Goal: Navigation & Orientation: Find specific page/section

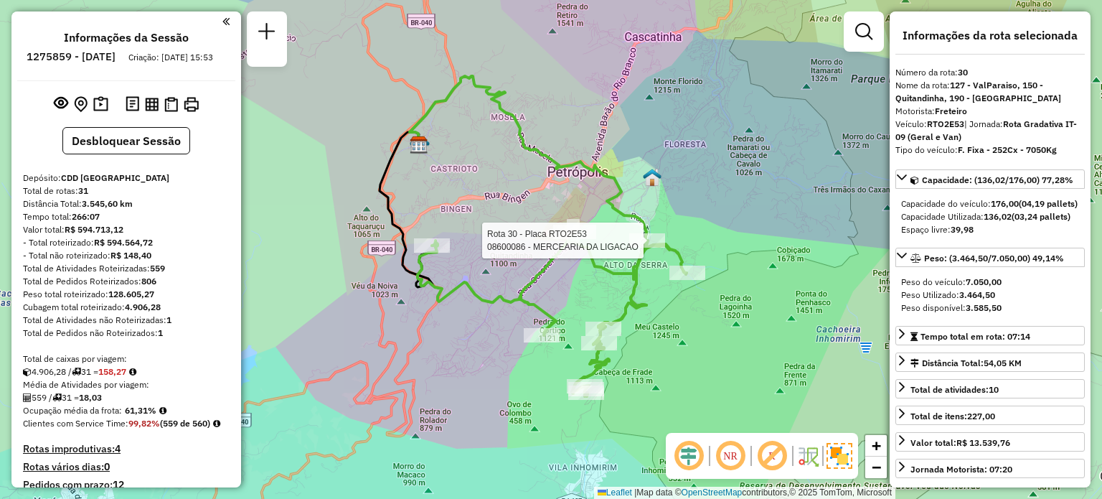
select select "**********"
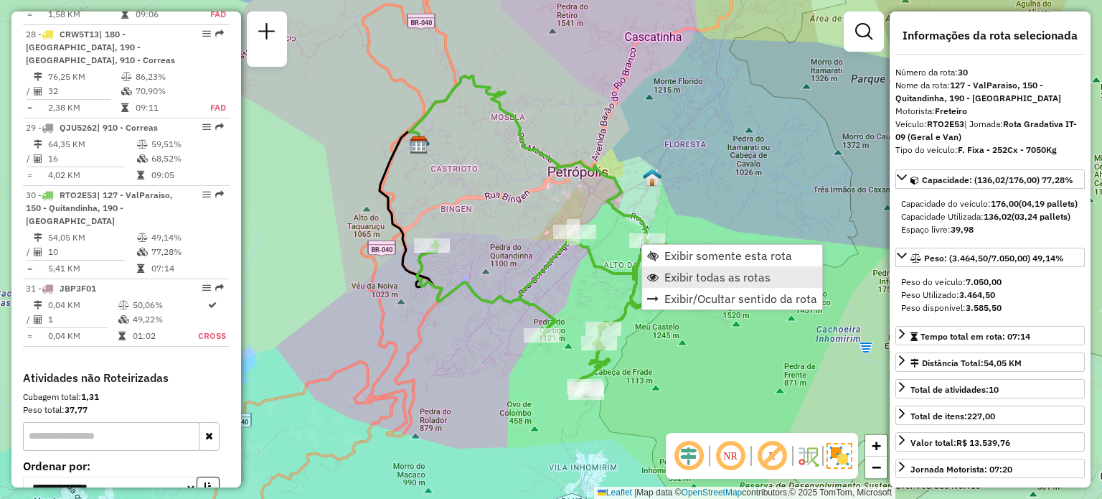
click at [695, 278] on span "Exibir todas as rotas" at bounding box center [718, 276] width 106 height 11
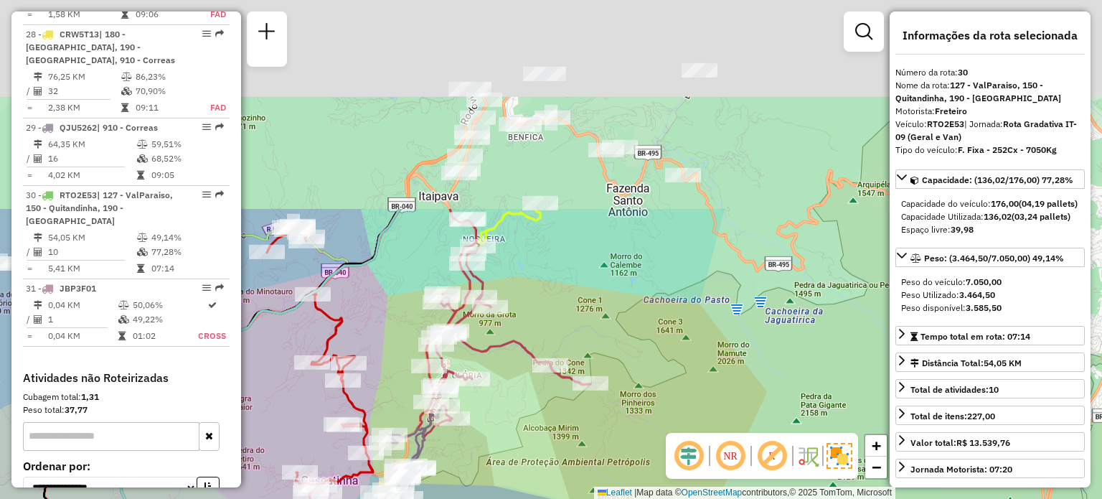
drag, startPoint x: 758, startPoint y: 108, endPoint x: 629, endPoint y: 283, distance: 216.6
click at [624, 423] on div "Rota 29 - Placa QJU5262 08607032 - BRUNO SANT ANNA GIGL Rota 28 - Placa CRW5T13…" at bounding box center [551, 249] width 1102 height 499
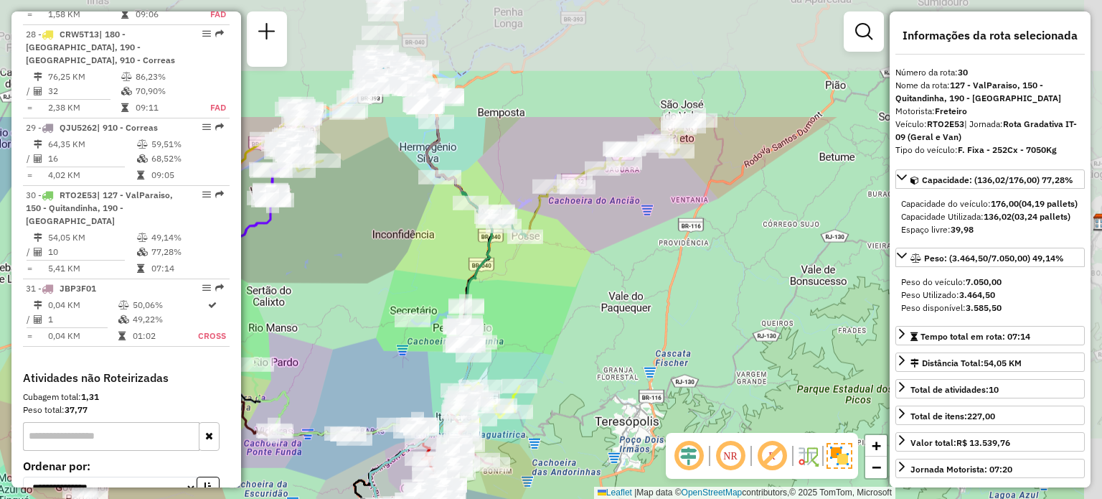
drag, startPoint x: 693, startPoint y: 123, endPoint x: 563, endPoint y: 289, distance: 211.2
click at [563, 289] on div "Rota 29 - Placa QJU5262 08607032 - BRUNO SANT ANNA GIGL Rota 28 - Placa CRW5T13…" at bounding box center [551, 249] width 1102 height 499
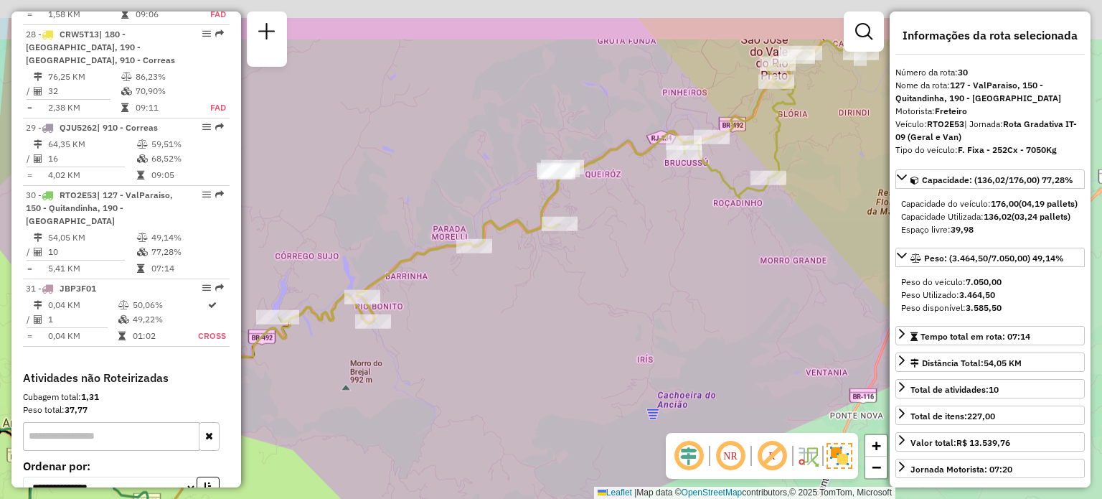
drag, startPoint x: 749, startPoint y: 226, endPoint x: 602, endPoint y: 306, distance: 167.6
click at [602, 306] on div "Rota 29 - Placa QJU5262 08607032 - BRUNO SANT ANNA GIGL Rota 28 - Placa CRW5T13…" at bounding box center [551, 249] width 1102 height 499
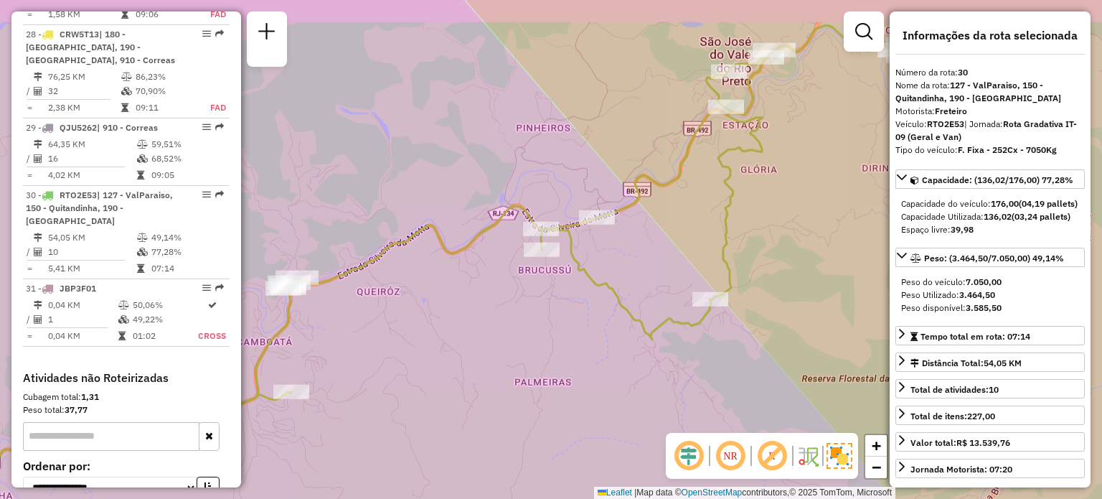
drag, startPoint x: 718, startPoint y: 197, endPoint x: 598, endPoint y: 275, distance: 143.3
click at [598, 275] on div "Rota 29 - Placa QJU5262 08607032 - BRUNO SANT ANNA GIGL Rota 28 - Placa CRW5T13…" at bounding box center [551, 249] width 1102 height 499
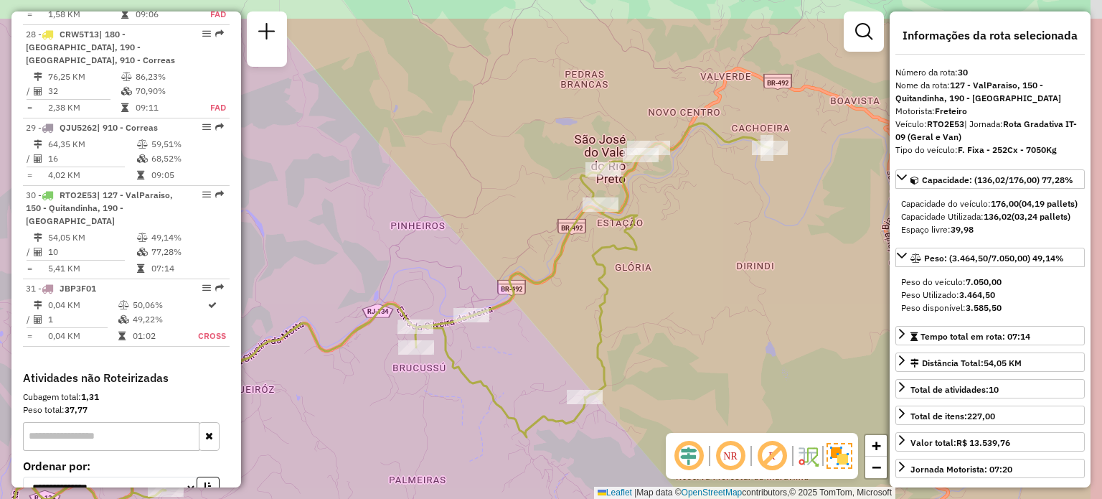
drag, startPoint x: 707, startPoint y: 155, endPoint x: 648, endPoint y: 199, distance: 73.8
click at [642, 223] on icon at bounding box center [297, 355] width 945 height 465
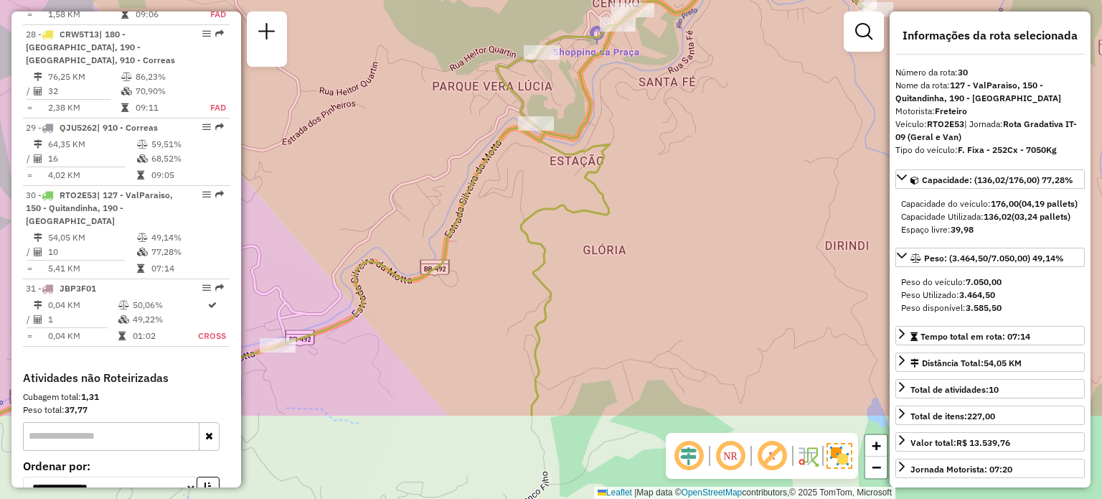
drag, startPoint x: 666, startPoint y: 151, endPoint x: 667, endPoint y: 120, distance: 30.9
click at [670, 117] on div "Rota 29 - Placa QJU5262 08607032 - BRUNO SANT ANNA GIGL Rota 28 - Placa CRW5T13…" at bounding box center [551, 249] width 1102 height 499
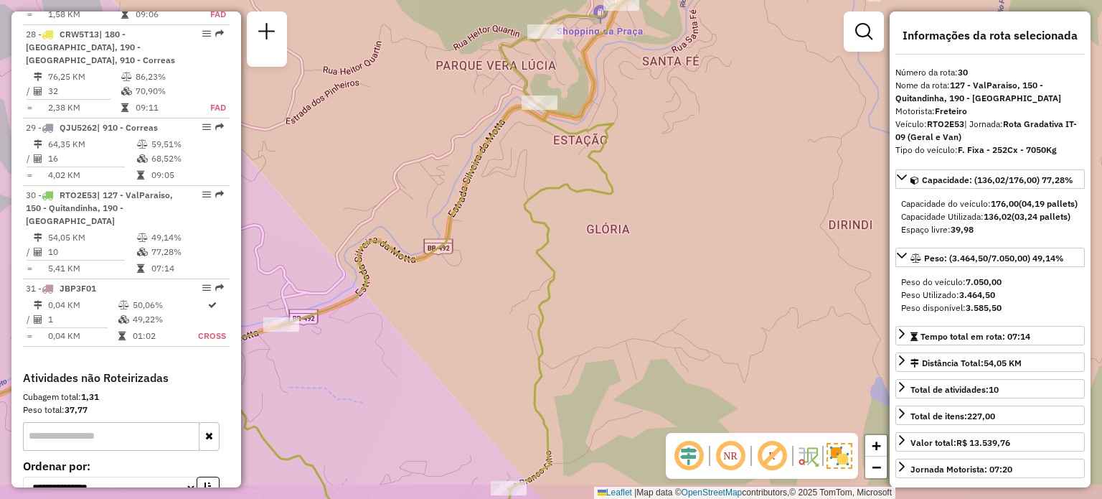
drag, startPoint x: 548, startPoint y: 227, endPoint x: 619, endPoint y: 146, distance: 107.8
click at [620, 142] on icon at bounding box center [384, 249] width 990 height 598
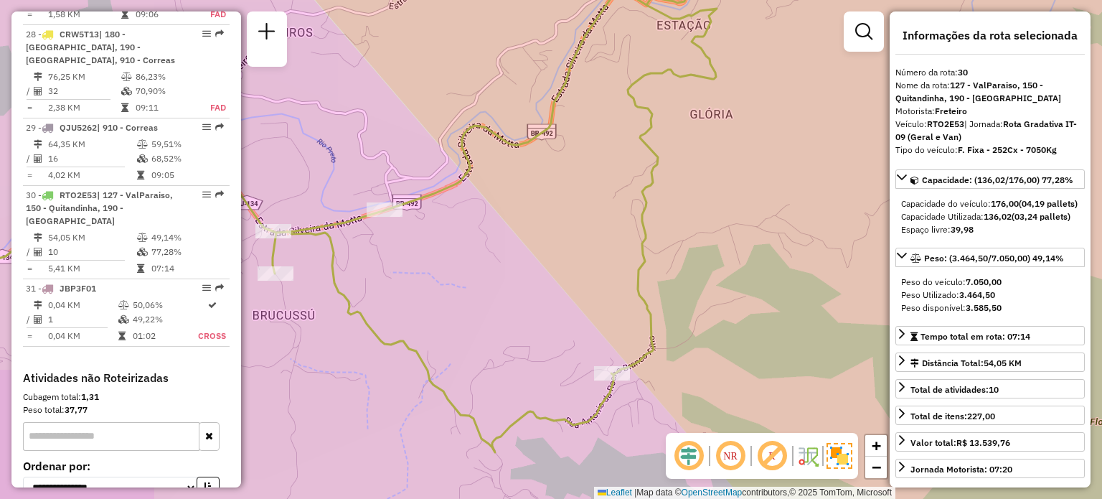
drag, startPoint x: 516, startPoint y: 220, endPoint x: 512, endPoint y: 212, distance: 9.3
click at [625, 166] on div "Rota 29 - Placa QJU5262 08607032 - BRUNO SANT ANNA GIGL Rota 28 - Placa CRW5T13…" at bounding box center [551, 249] width 1102 height 499
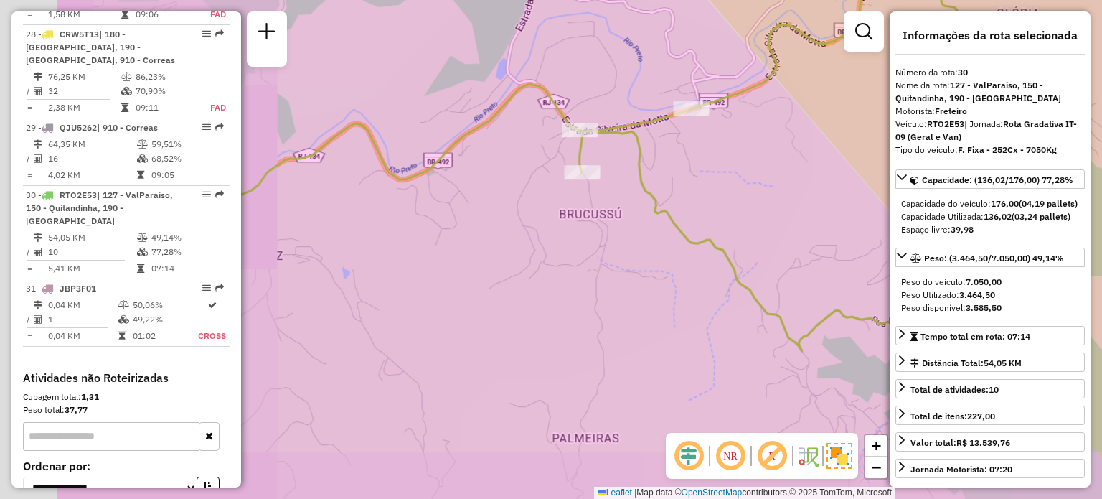
drag, startPoint x: 456, startPoint y: 235, endPoint x: 362, endPoint y: 260, distance: 98.0
click at [654, 187] on div "Rota 29 - Placa QJU5262 08607032 - BRUNO SANT ANNA GIGL Rota 28 - Placa CRW5T13…" at bounding box center [551, 249] width 1102 height 499
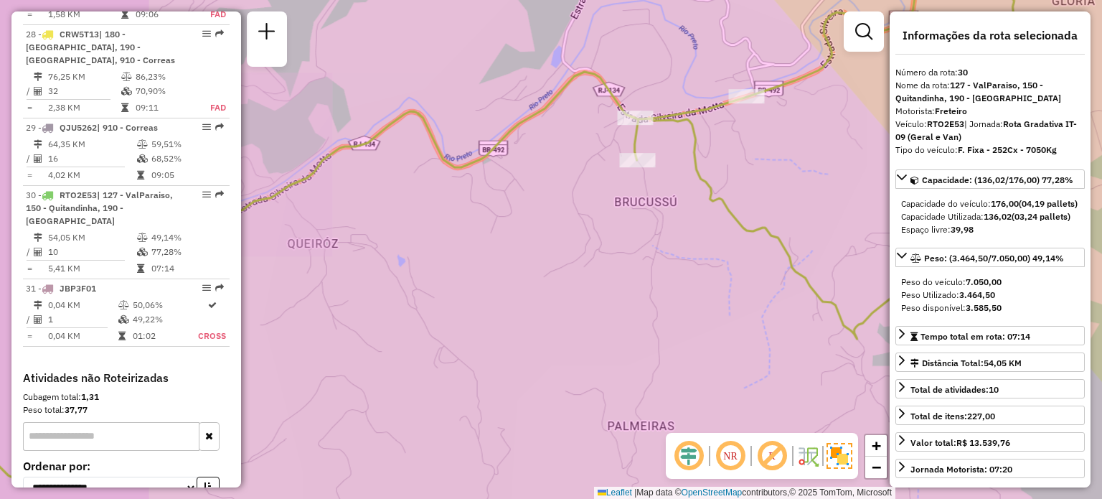
drag, startPoint x: 386, startPoint y: 260, endPoint x: 525, endPoint y: 242, distance: 139.7
click at [552, 237] on div "Rota 29 - Placa QJU5262 08607032 - BRUNO SANT ANNA GIGL Rota 28 - Placa CRW5T13…" at bounding box center [551, 249] width 1102 height 499
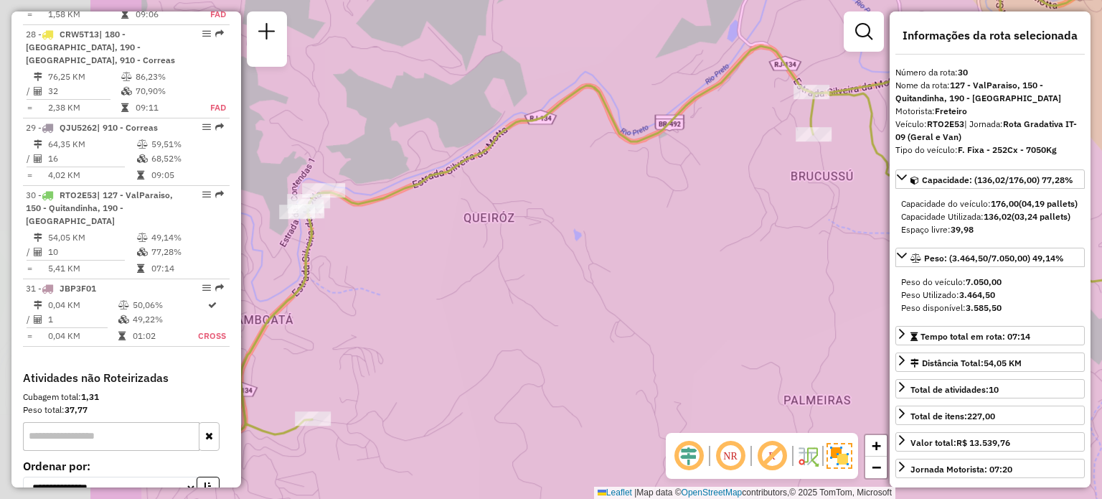
drag, startPoint x: 396, startPoint y: 266, endPoint x: 507, endPoint y: 245, distance: 113.3
click at [560, 234] on div "Rota 29 - Placa QJU5262 08607032 - BRUNO SANT ANNA GIGL Rota 28 - Placa CRW5T13…" at bounding box center [551, 249] width 1102 height 499
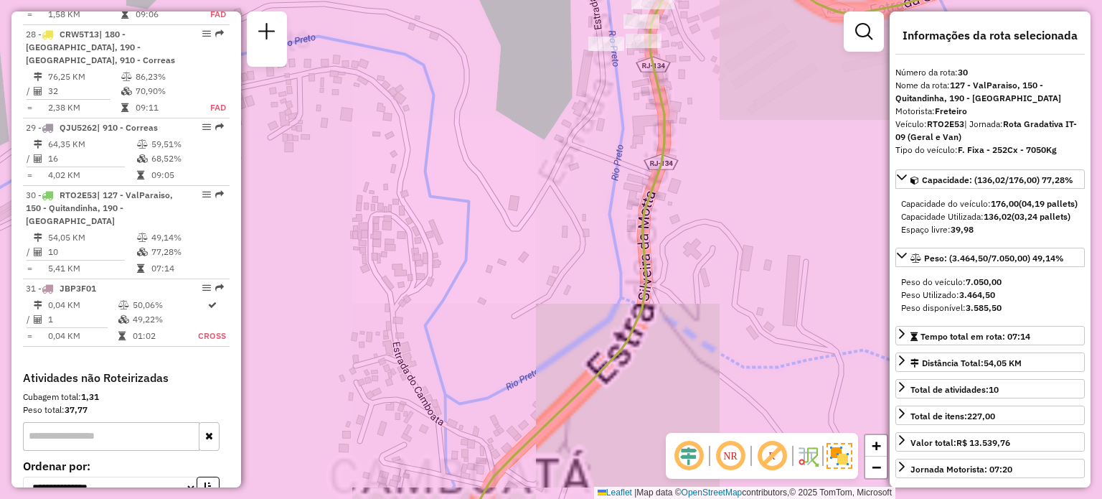
drag, startPoint x: 588, startPoint y: 143, endPoint x: 421, endPoint y: 256, distance: 202.0
click at [421, 256] on div "Rota 29 - Placa QJU5262 08607032 - BRUNO SANT ANNA GIGL Rota 28 - Placa CRW5T13…" at bounding box center [551, 249] width 1102 height 499
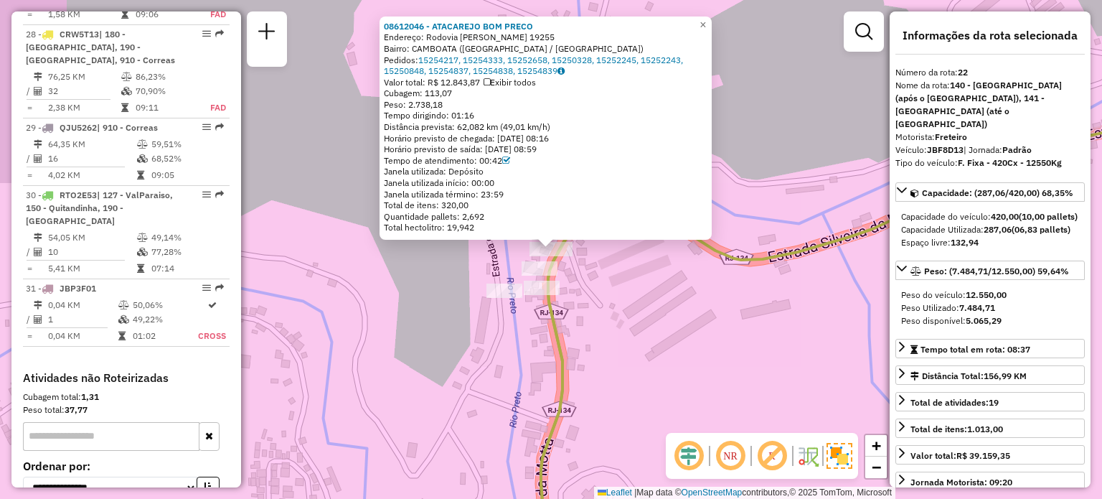
scroll to position [2252, 0]
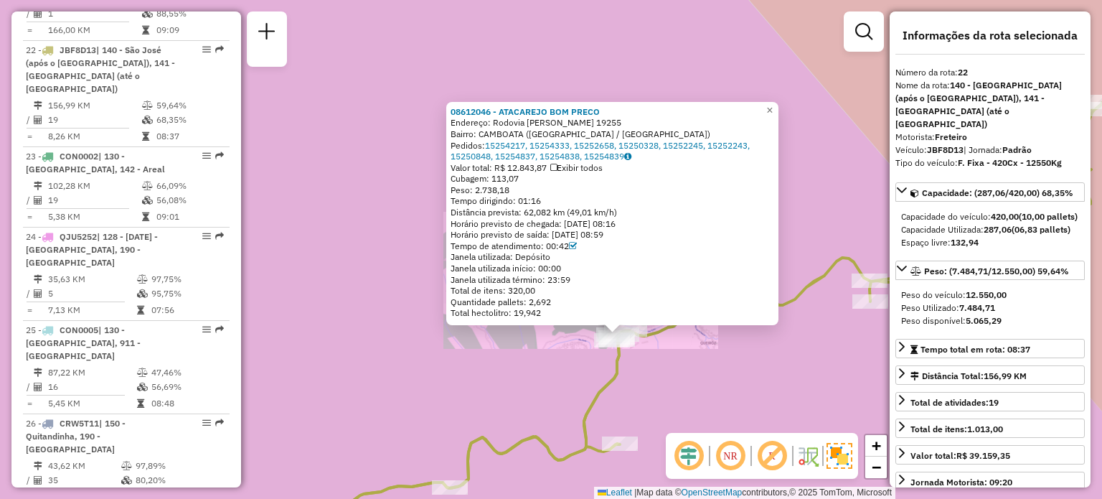
drag, startPoint x: 678, startPoint y: 375, endPoint x: 609, endPoint y: 193, distance: 194.4
click at [610, 196] on div "08612046 - ATACAREJO BOM PRECO Endereço: Rodovia Bianor Esteves 19255 Bairro: C…" at bounding box center [551, 249] width 1102 height 499
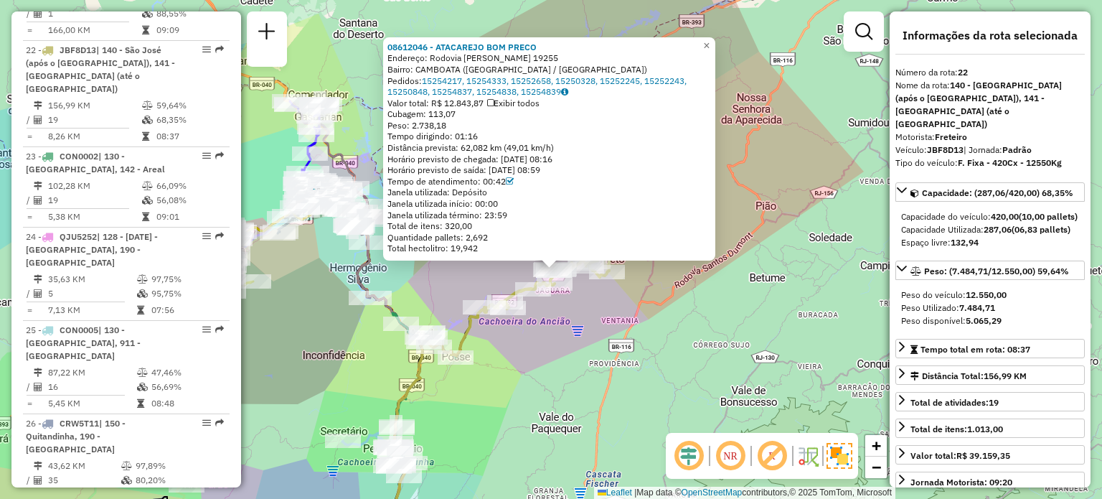
click at [589, 323] on div "08612046 - ATACAREJO BOM PRECO Endereço: Rodovia Bianor Esteves 19255 Bairro: C…" at bounding box center [551, 249] width 1102 height 499
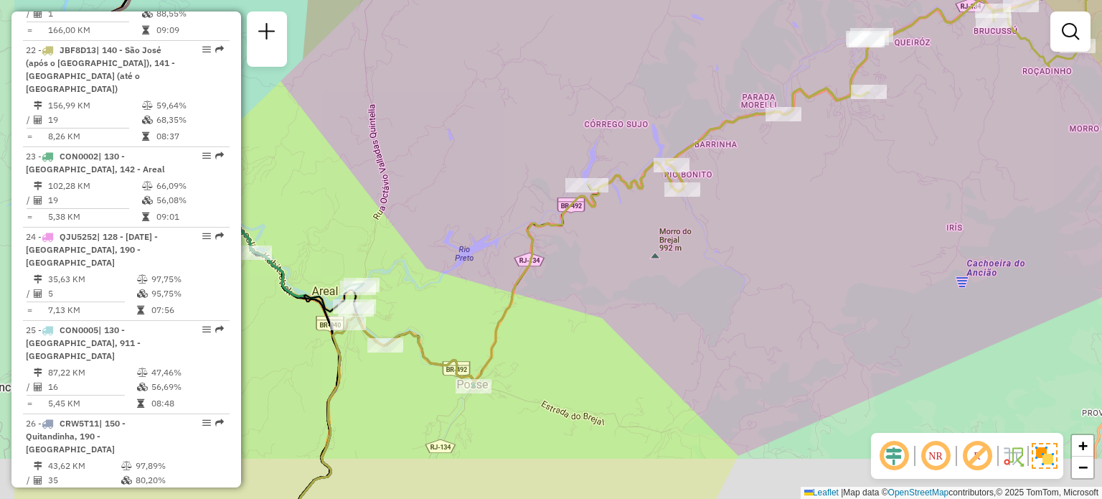
drag, startPoint x: 464, startPoint y: 326, endPoint x: 615, endPoint y: 248, distance: 170.4
click at [615, 248] on div "Janela de atendimento Grade de atendimento Capacidade Transportadoras Veículos …" at bounding box center [551, 249] width 1102 height 499
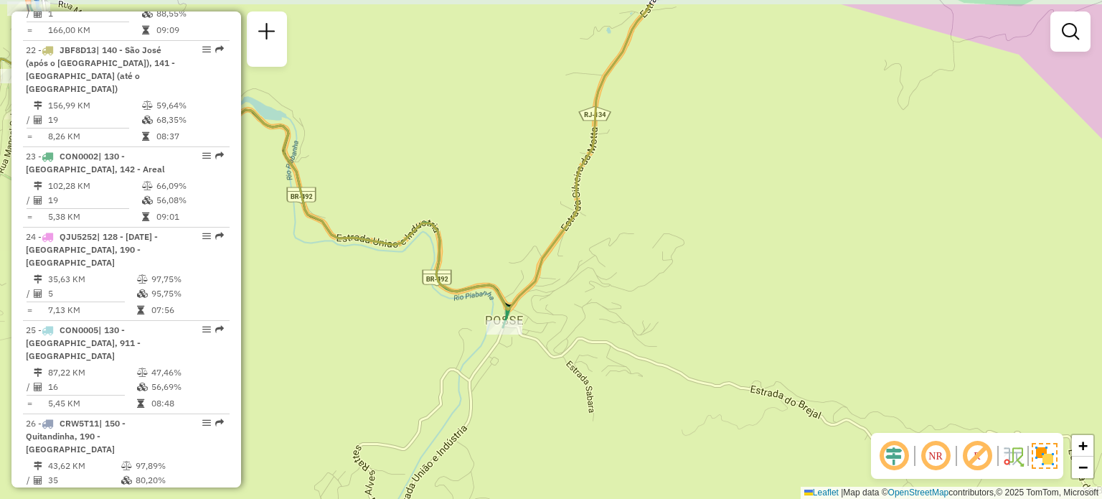
drag, startPoint x: 638, startPoint y: 254, endPoint x: 609, endPoint y: 260, distance: 29.3
click at [617, 309] on div "Janela de atendimento Grade de atendimento Capacidade Transportadoras Veículos …" at bounding box center [551, 249] width 1102 height 499
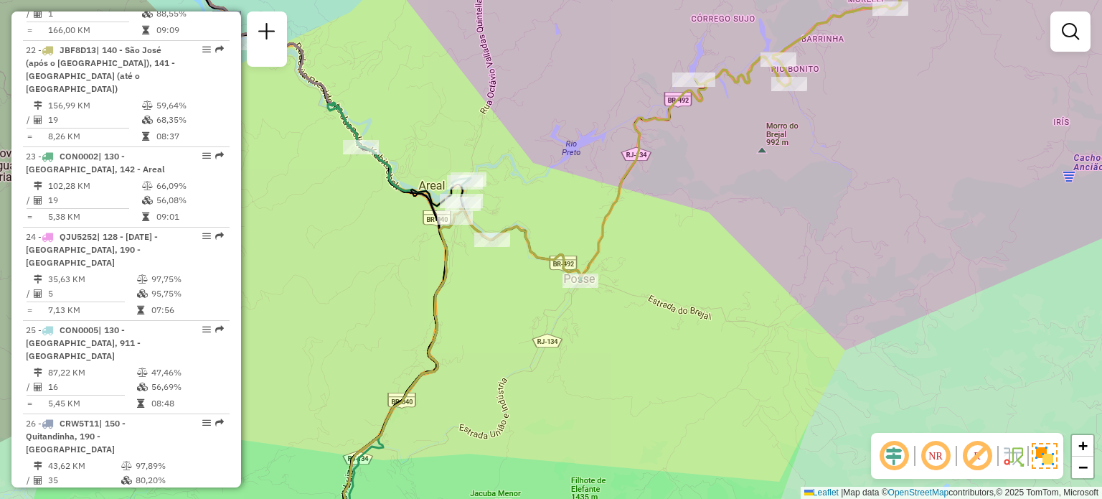
drag, startPoint x: 689, startPoint y: 133, endPoint x: 585, endPoint y: 287, distance: 185.5
click at [585, 287] on div "Janela de atendimento Grade de atendimento Capacidade Transportadoras Veículos …" at bounding box center [551, 249] width 1102 height 499
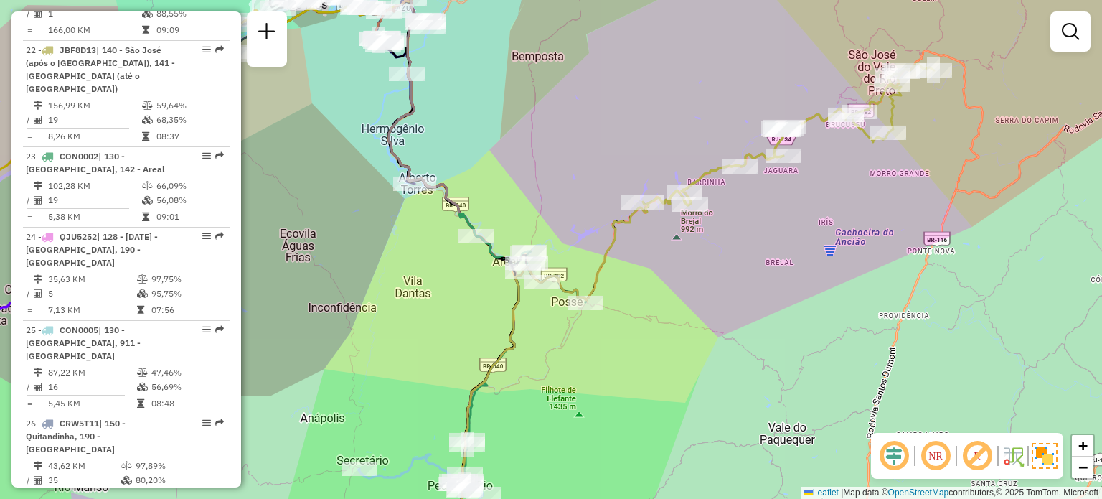
drag, startPoint x: 845, startPoint y: 226, endPoint x: 855, endPoint y: 208, distance: 20.6
click at [855, 208] on div "Janela de atendimento Grade de atendimento Capacidade Transportadoras Veículos …" at bounding box center [551, 249] width 1102 height 499
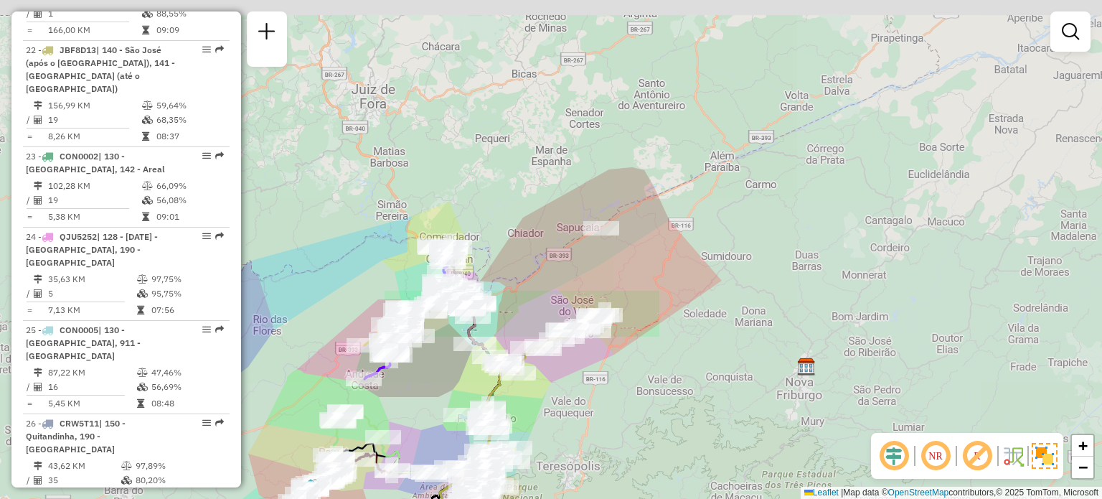
drag, startPoint x: 492, startPoint y: 393, endPoint x: 492, endPoint y: 154, distance: 239.0
click at [492, 330] on icon at bounding box center [502, 421] width 128 height 182
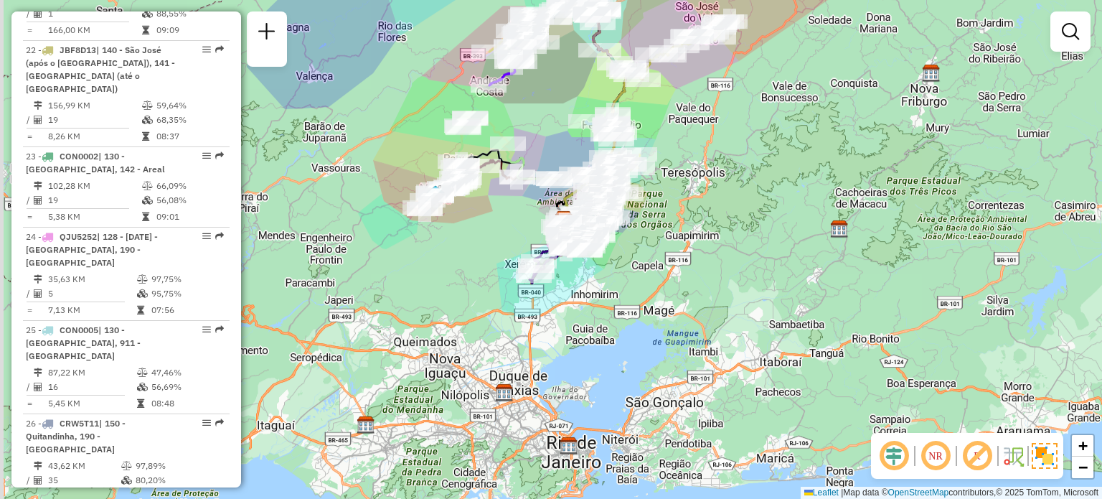
drag, startPoint x: 505, startPoint y: 349, endPoint x: 639, endPoint y: 351, distance: 133.5
click at [639, 351] on div "Janela de atendimento Grade de atendimento Capacidade Transportadoras Veículos …" at bounding box center [551, 249] width 1102 height 499
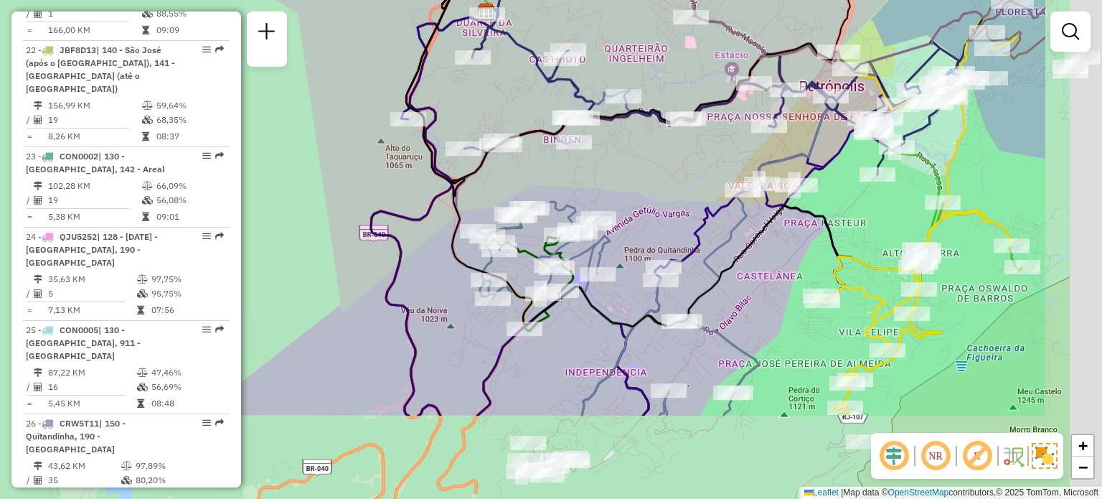
drag, startPoint x: 714, startPoint y: 320, endPoint x: 376, endPoint y: 73, distance: 418.6
click at [452, 83] on icon at bounding box center [640, 249] width 377 height 332
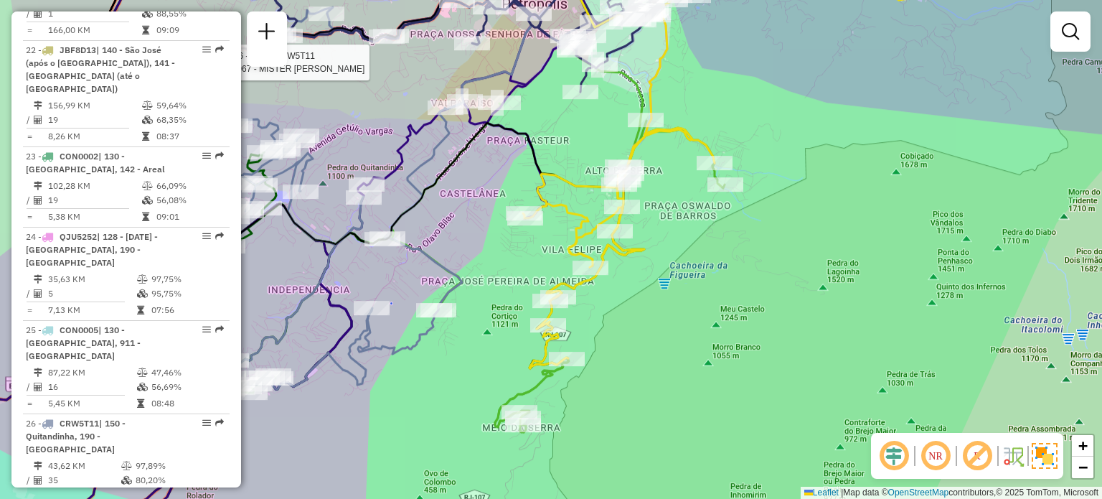
drag, startPoint x: 540, startPoint y: 201, endPoint x: 442, endPoint y: 243, distance: 107.0
click at [442, 243] on div "Rota 26 - Placa CRW5T11 08611067 - MISTER RUSSO BINGEN Janela de atendimento Gr…" at bounding box center [551, 249] width 1102 height 499
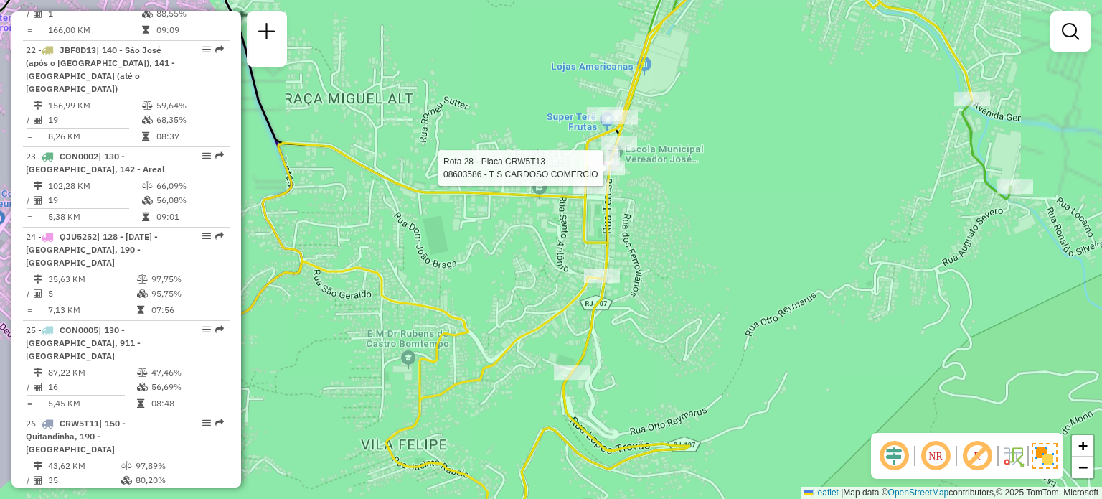
select select "**********"
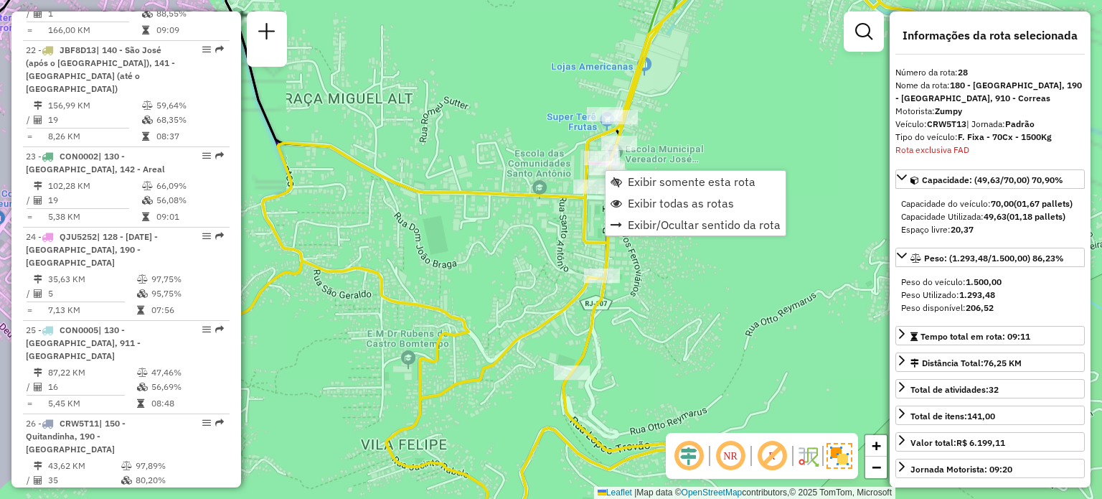
scroll to position [2329, 0]
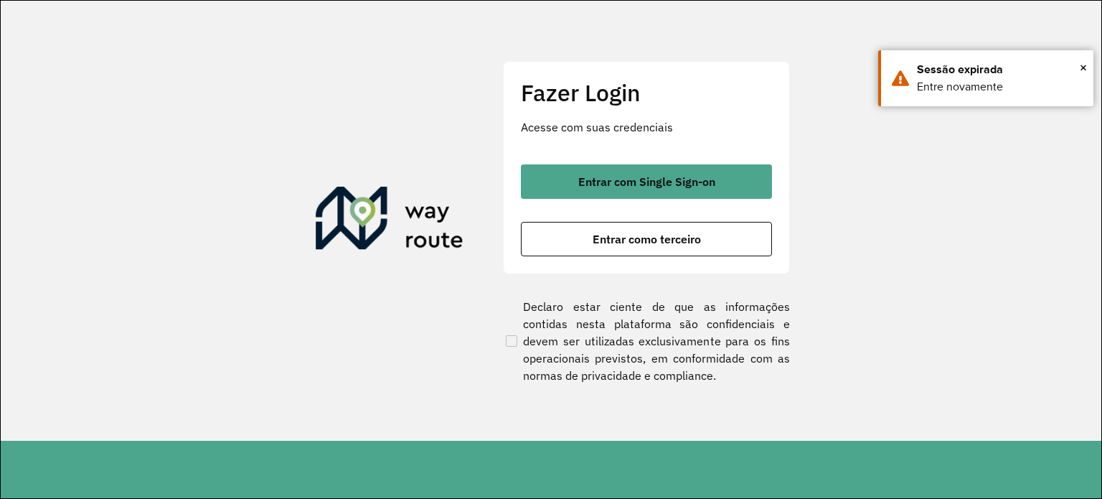
click at [718, 154] on div "Fazer Login Acesse com suas credenciais Entrar com Single Sign-on Entrar como t…" at bounding box center [646, 167] width 287 height 212
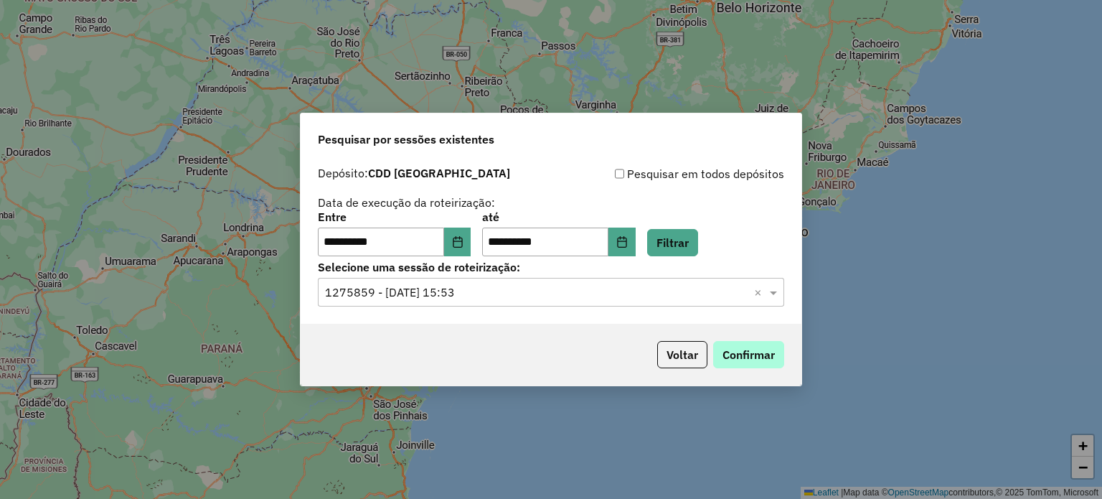
click at [735, 347] on button "Confirmar" at bounding box center [748, 354] width 71 height 27
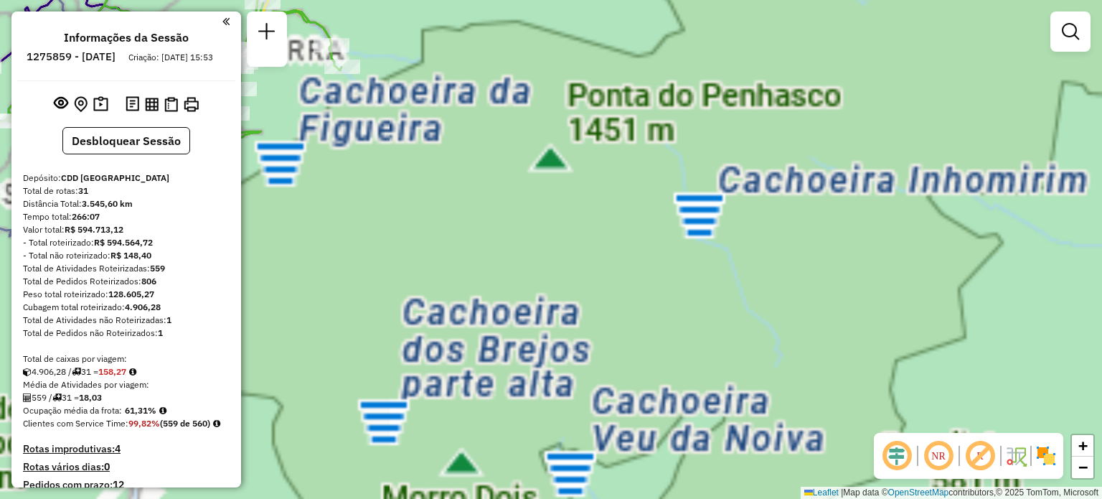
click at [712, 226] on div "Janela de atendimento Grade de atendimento Capacidade Transportadoras Veículos …" at bounding box center [551, 249] width 1102 height 499
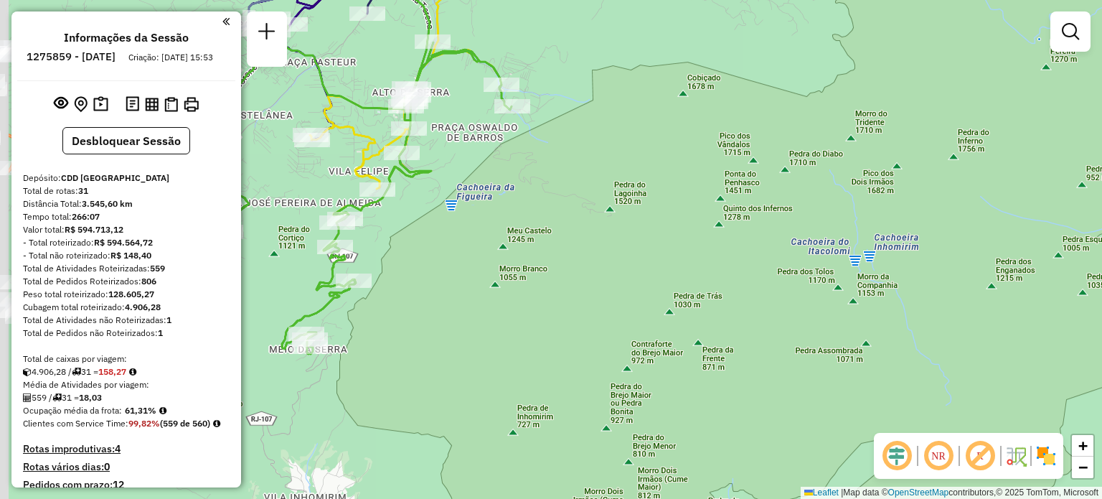
drag, startPoint x: 591, startPoint y: 192, endPoint x: 659, endPoint y: 197, distance: 69.1
click at [659, 197] on div "Janela de atendimento Grade de atendimento Capacidade Transportadoras Veículos …" at bounding box center [551, 249] width 1102 height 499
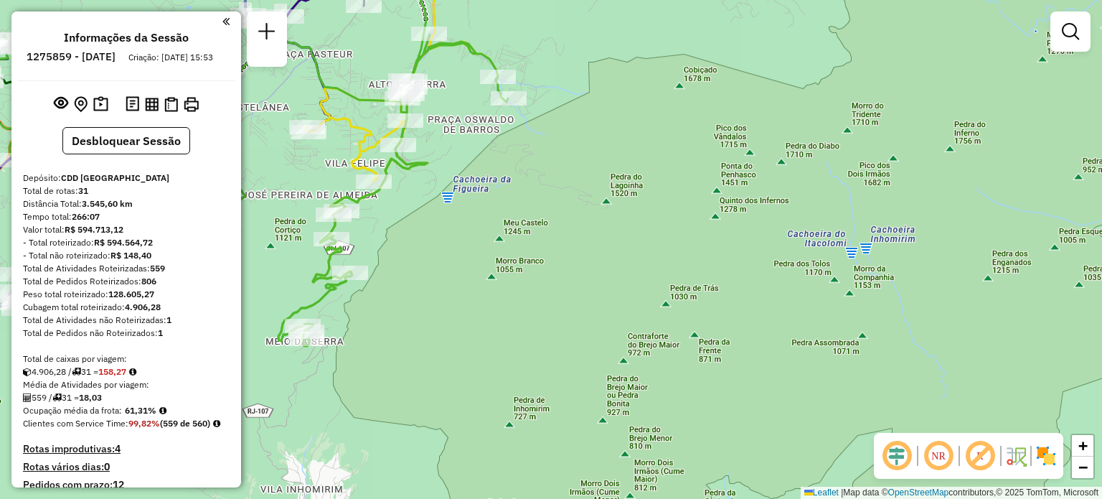
click at [1045, 459] on img at bounding box center [1046, 455] width 23 height 23
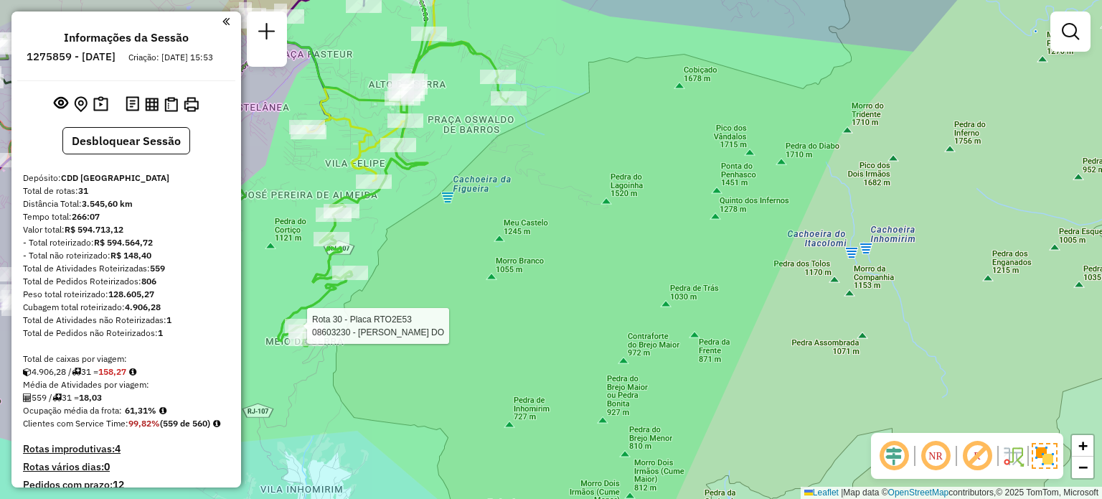
select select "**********"
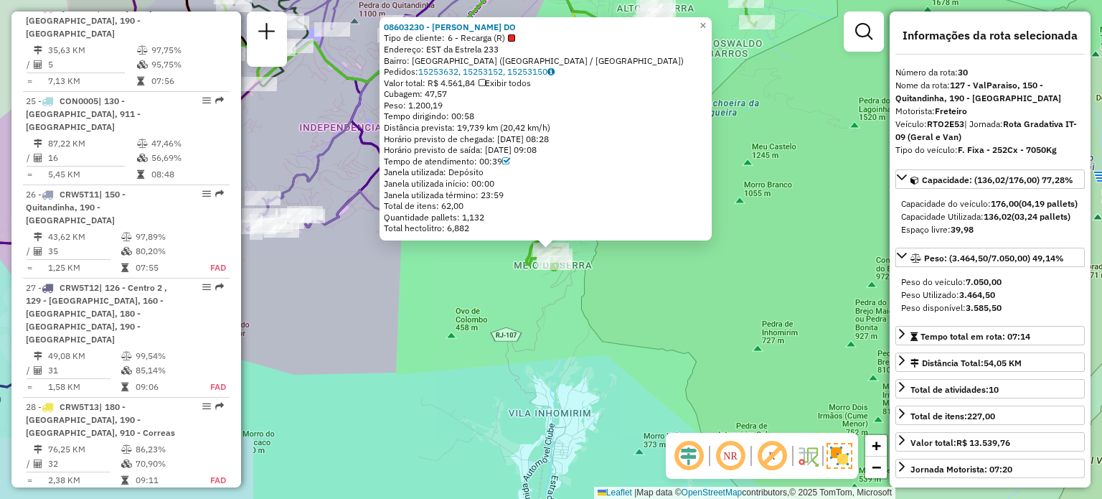
scroll to position [2853, 0]
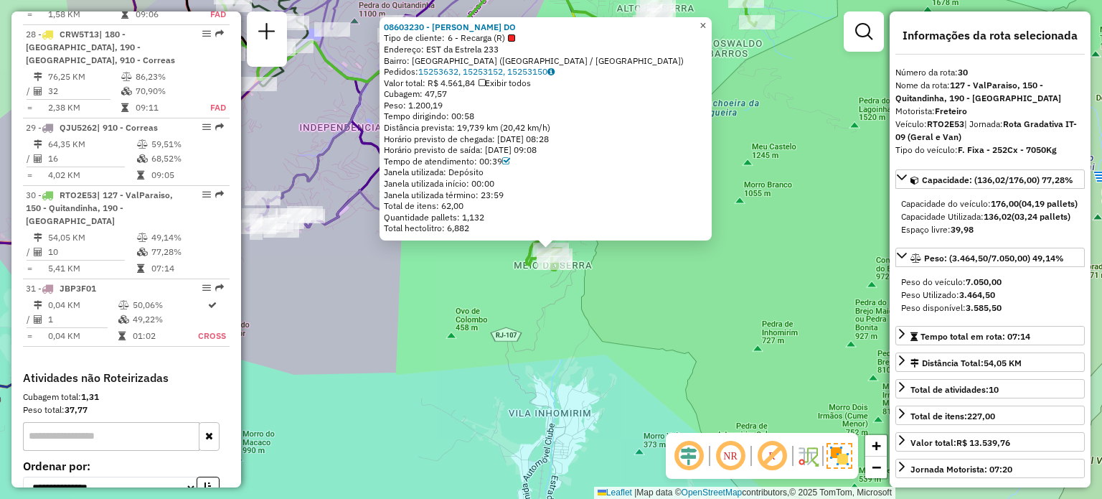
click at [706, 19] on span "×" at bounding box center [703, 25] width 6 height 12
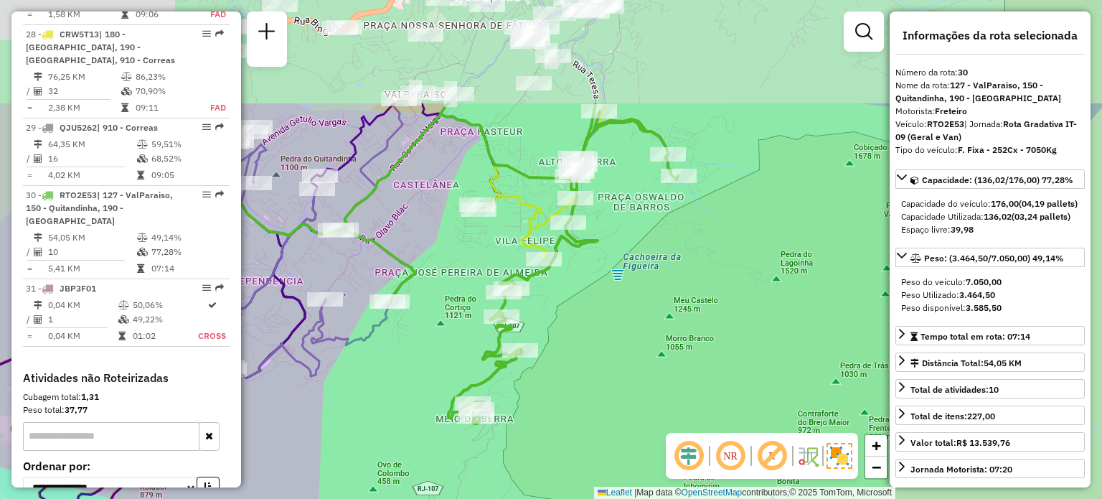
drag, startPoint x: 718, startPoint y: 95, endPoint x: 626, endPoint y: 227, distance: 161.4
click at [637, 248] on div "Janela de atendimento Grade de atendimento Capacidade Transportadoras Veículos …" at bounding box center [551, 249] width 1102 height 499
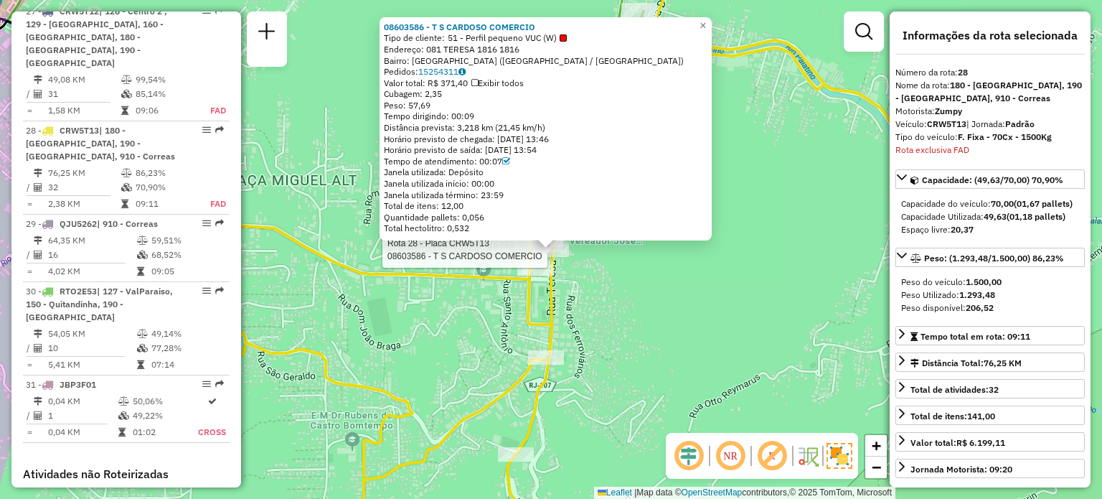
scroll to position [2772, 0]
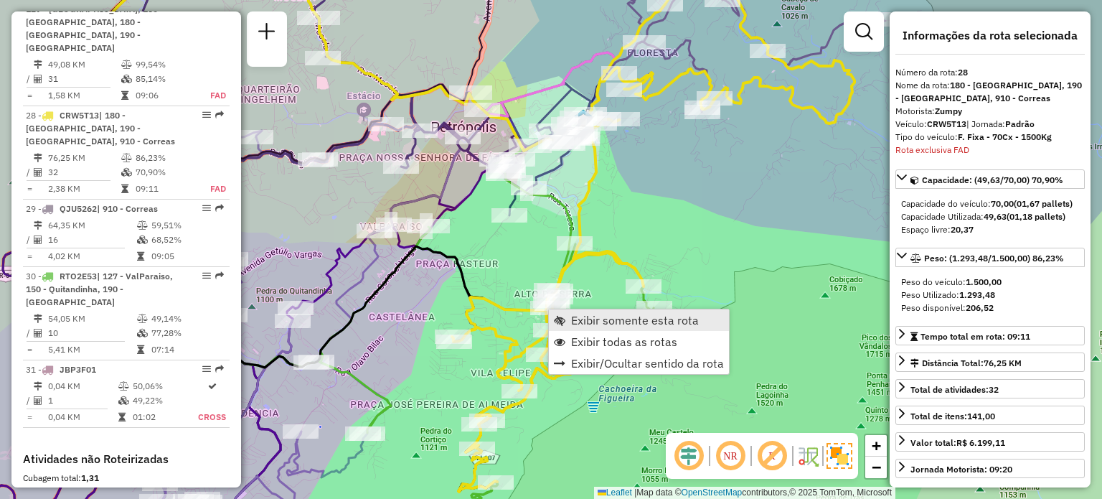
click at [588, 323] on span "Exibir somente esta rota" at bounding box center [635, 319] width 128 height 11
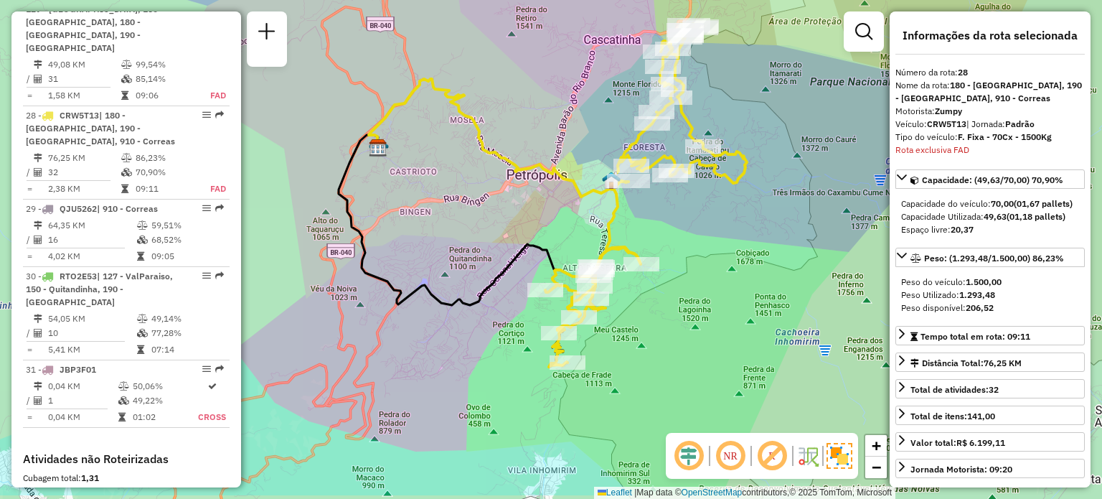
drag, startPoint x: 697, startPoint y: 341, endPoint x: 671, endPoint y: 271, distance: 74.2
click at [680, 274] on div "Janela de atendimento Grade de atendimento Capacidade Transportadoras Veículos …" at bounding box center [551, 249] width 1102 height 499
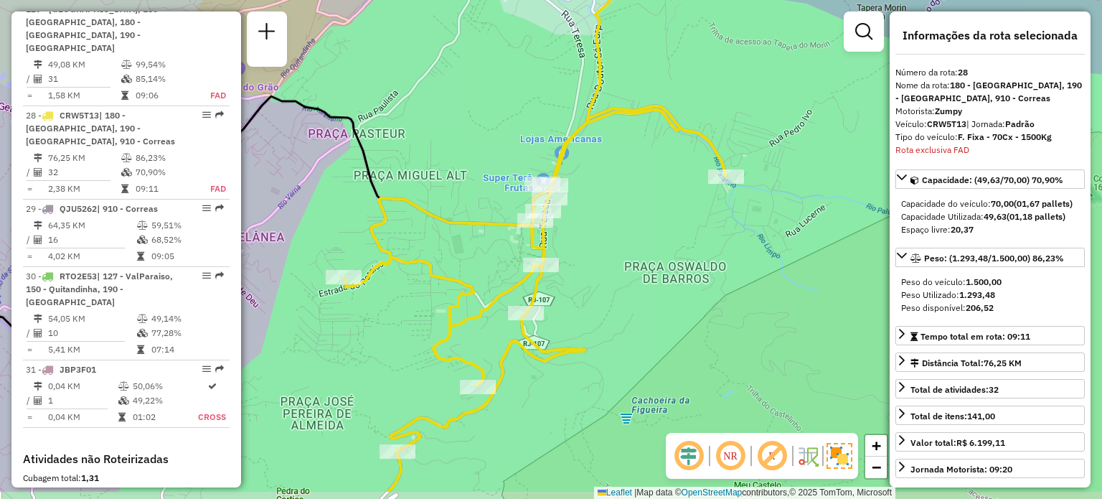
drag, startPoint x: 620, startPoint y: 301, endPoint x: 623, endPoint y: 212, distance: 89.0
click at [622, 215] on div "Janela de atendimento Grade de atendimento Capacidade Transportadoras Veículos …" at bounding box center [551, 249] width 1102 height 499
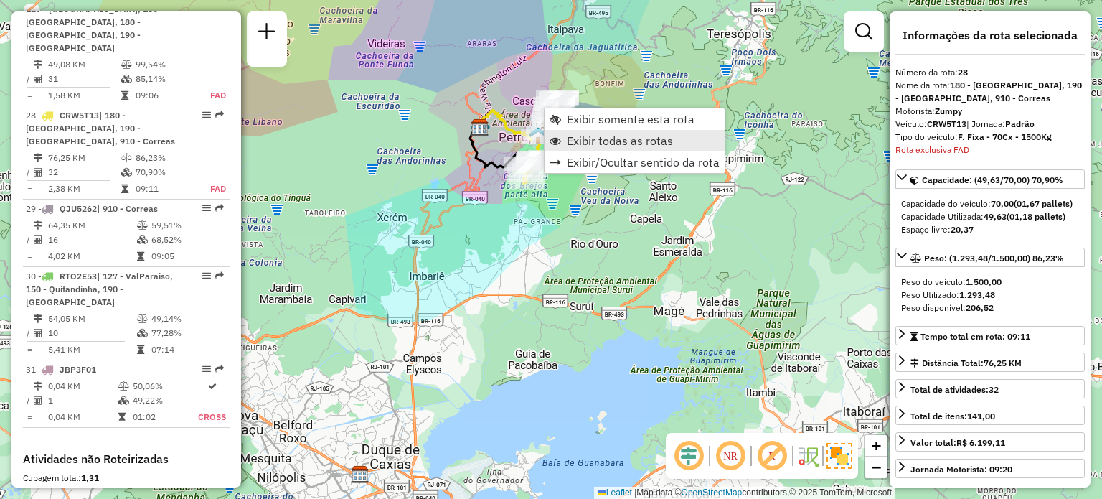
click at [577, 137] on span "Exibir todas as rotas" at bounding box center [620, 140] width 106 height 11
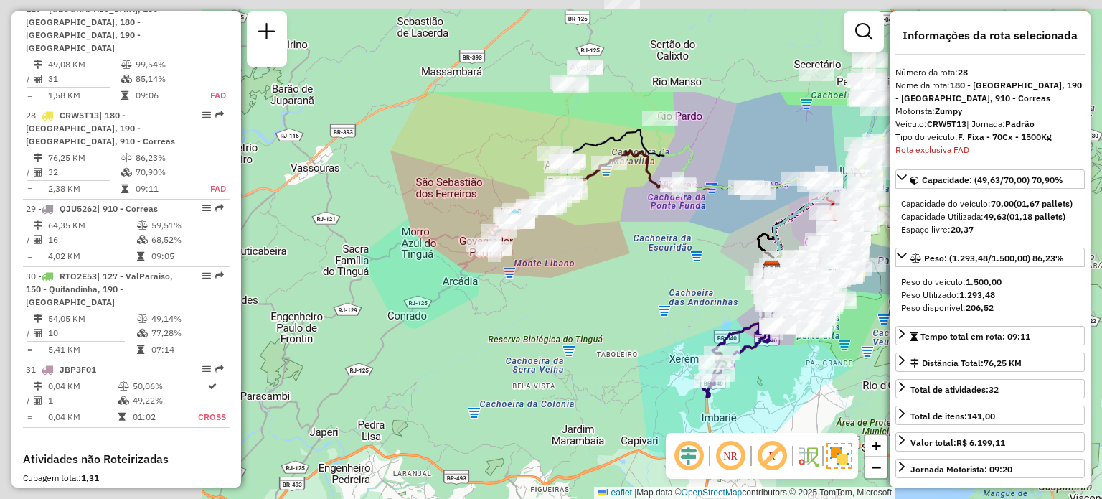
drag, startPoint x: 400, startPoint y: 139, endPoint x: 700, endPoint y: 281, distance: 332.3
click at [712, 292] on div "Janela de atendimento Grade de atendimento Capacidade Transportadoras Veículos …" at bounding box center [551, 249] width 1102 height 499
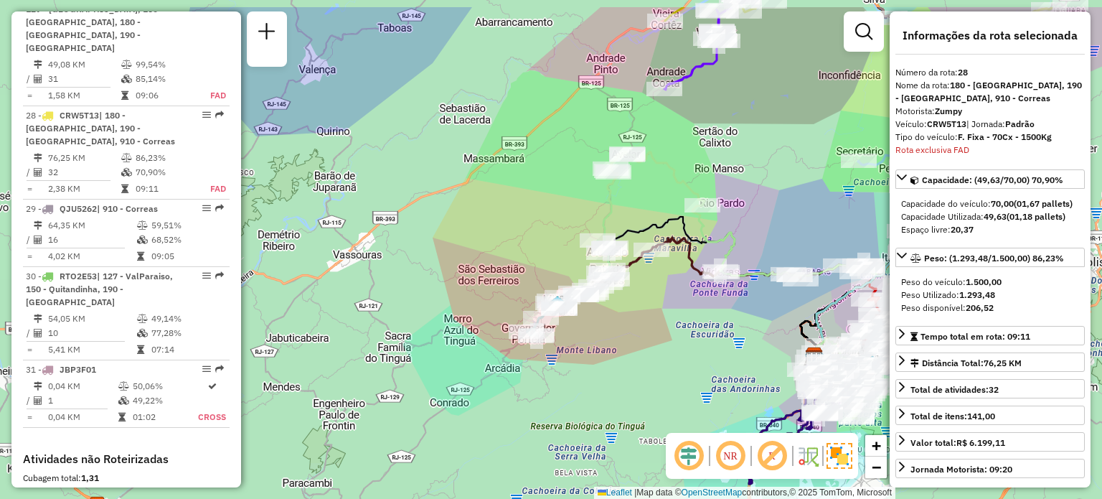
drag, startPoint x: 755, startPoint y: 243, endPoint x: 626, endPoint y: 305, distance: 143.2
click at [629, 307] on div "Janela de atendimento Grade de atendimento Capacidade Transportadoras Veículos …" at bounding box center [551, 249] width 1102 height 499
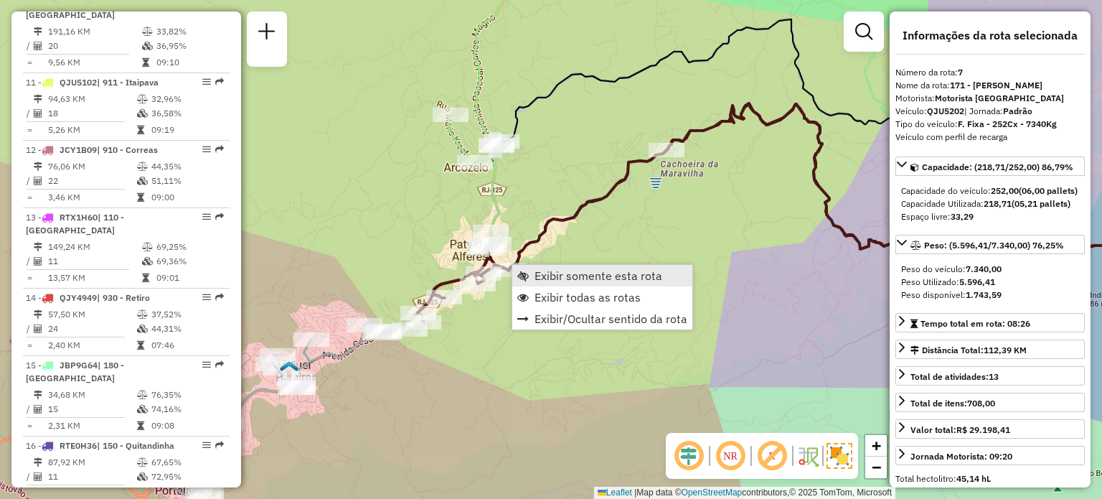
scroll to position [1113, 0]
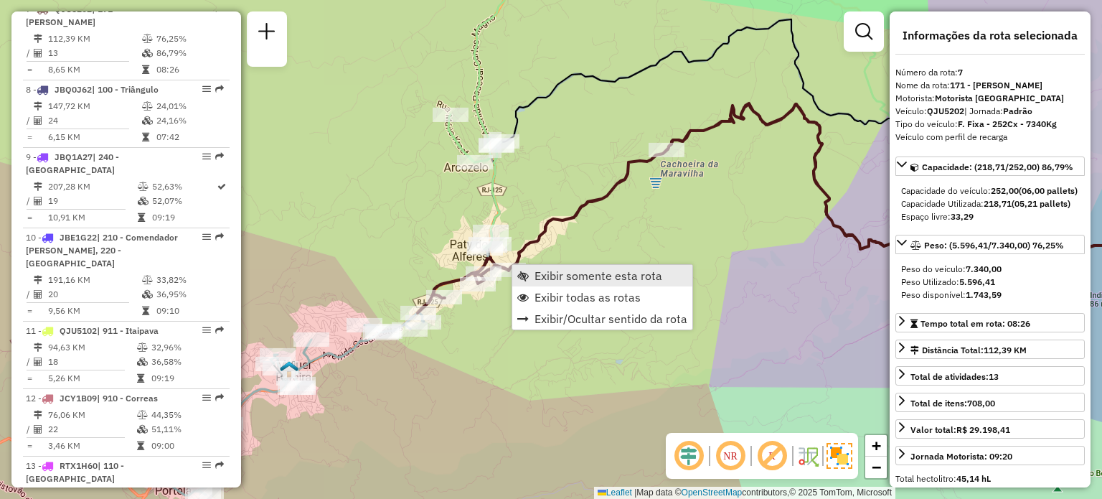
click at [522, 273] on span "Exibir somente esta rota" at bounding box center [522, 275] width 11 height 11
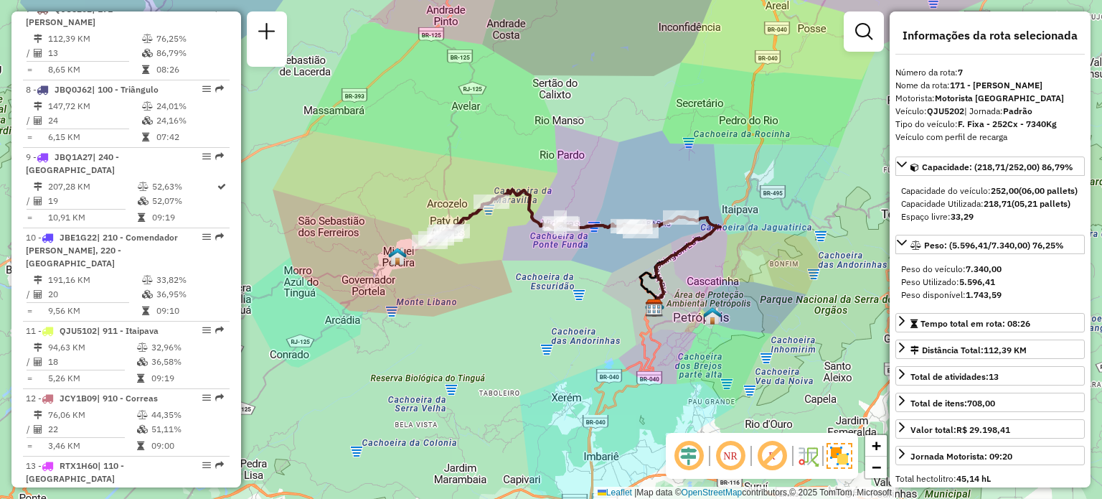
drag, startPoint x: 543, startPoint y: 260, endPoint x: 686, endPoint y: 271, distance: 143.9
click at [686, 271] on div "Janela de atendimento Grade de atendimento Capacidade Transportadoras Veículos …" at bounding box center [551, 249] width 1102 height 499
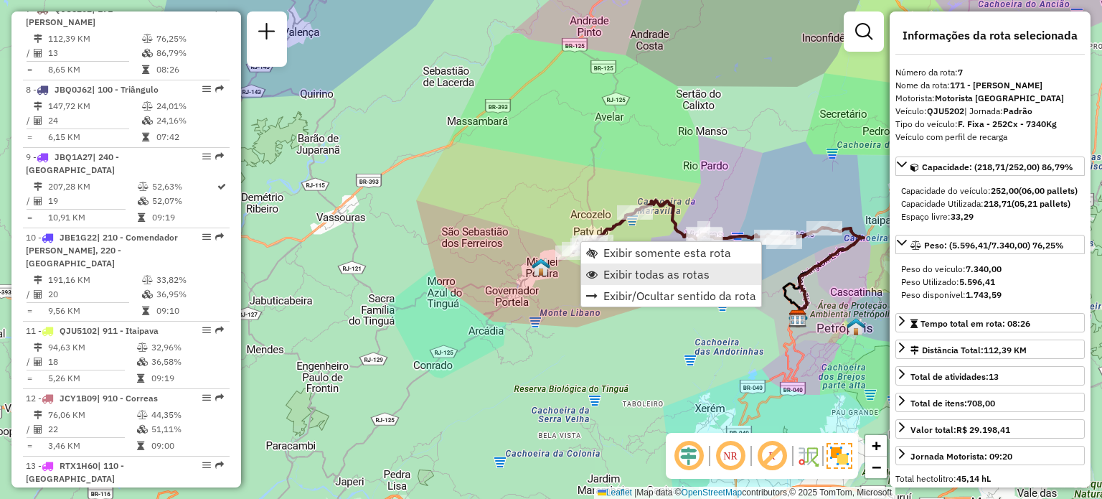
click at [629, 275] on span "Exibir todas as rotas" at bounding box center [657, 273] width 106 height 11
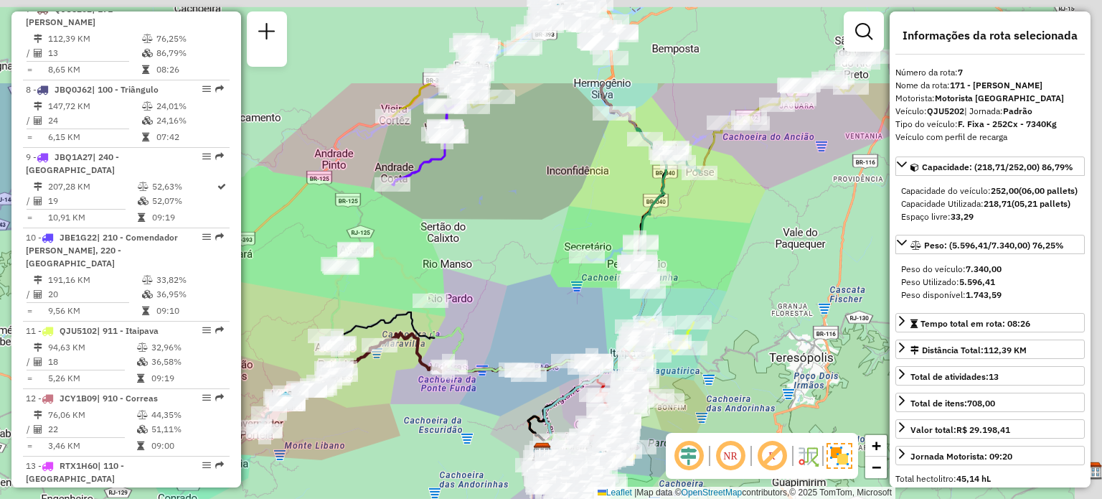
drag, startPoint x: 683, startPoint y: 294, endPoint x: 405, endPoint y: 410, distance: 301.7
click at [410, 420] on div "Janela de atendimento Grade de atendimento Capacidade Transportadoras Veículos …" at bounding box center [551, 249] width 1102 height 499
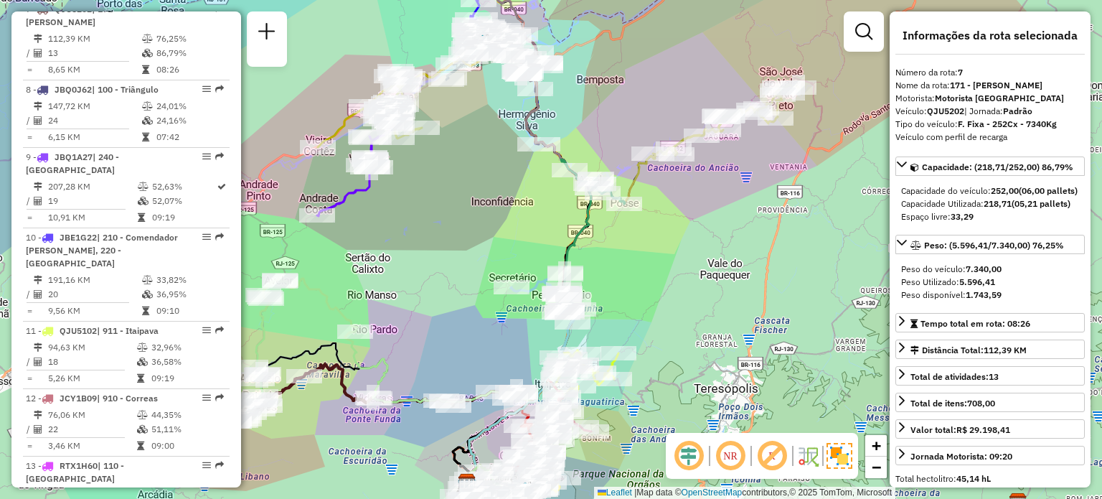
drag, startPoint x: 632, startPoint y: 305, endPoint x: 582, endPoint y: 249, distance: 74.7
click at [591, 263] on div "Janela de atendimento Grade de atendimento Capacidade Transportadoras Veículos …" at bounding box center [551, 249] width 1102 height 499
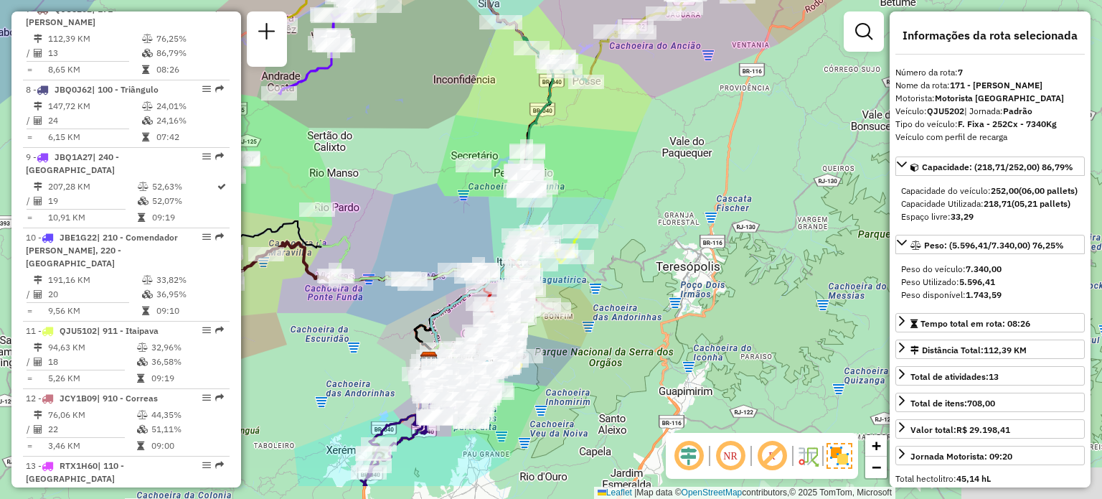
drag, startPoint x: 577, startPoint y: 353, endPoint x: 575, endPoint y: 230, distance: 122.7
click at [590, 242] on div "Rota 11 - Placa QJU5102 08600197 - [PERSON_NAME] DE CARVA Janela de atendimento…" at bounding box center [551, 249] width 1102 height 499
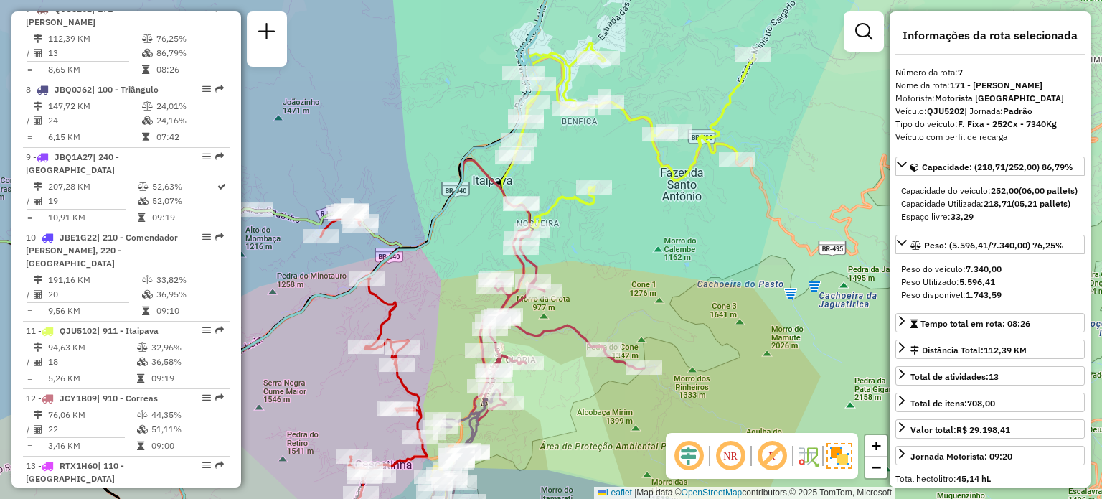
drag, startPoint x: 580, startPoint y: 191, endPoint x: 594, endPoint y: 166, distance: 28.3
click at [594, 166] on div "Janela de atendimento Grade de atendimento Capacidade Transportadoras Veículos …" at bounding box center [551, 249] width 1102 height 499
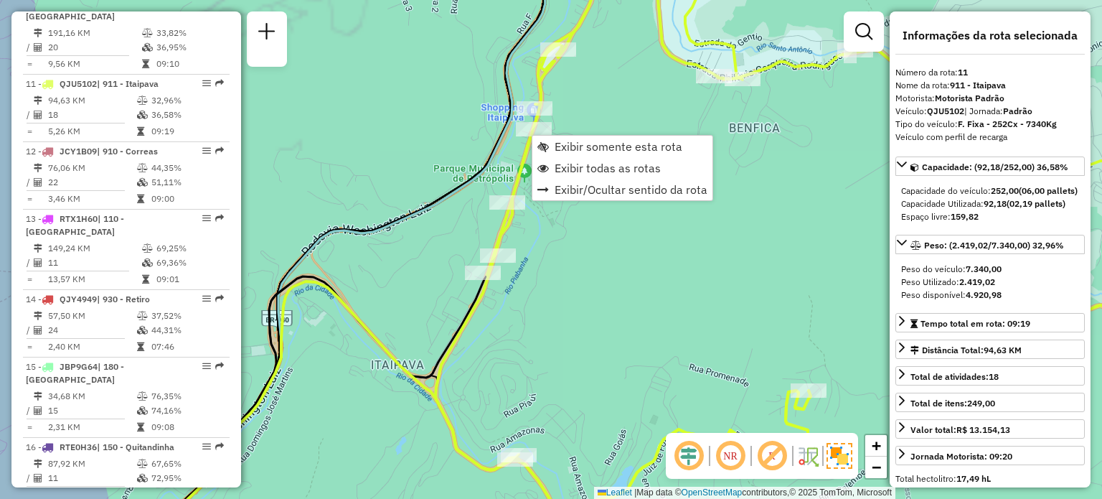
scroll to position [1421, 0]
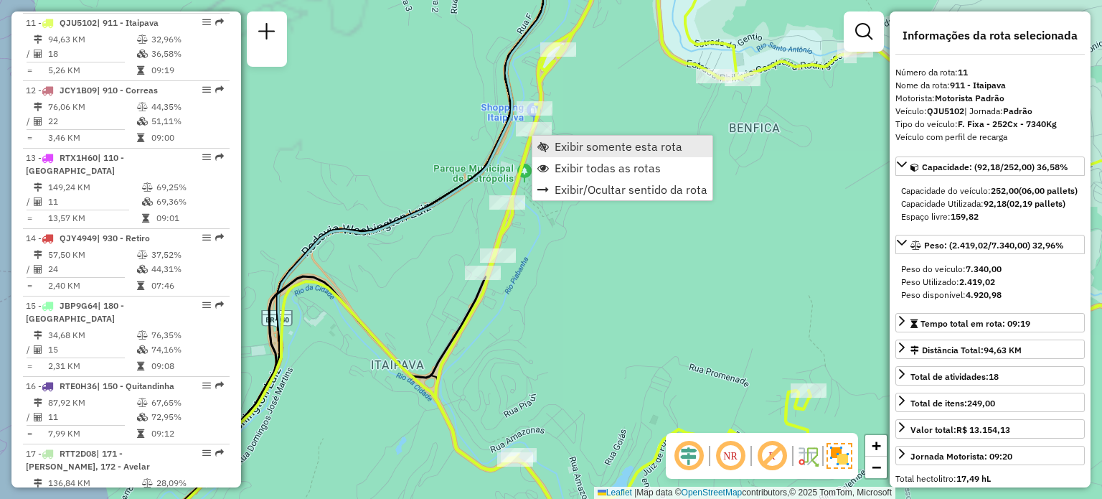
click at [546, 139] on link "Exibir somente esta rota" at bounding box center [622, 147] width 180 height 22
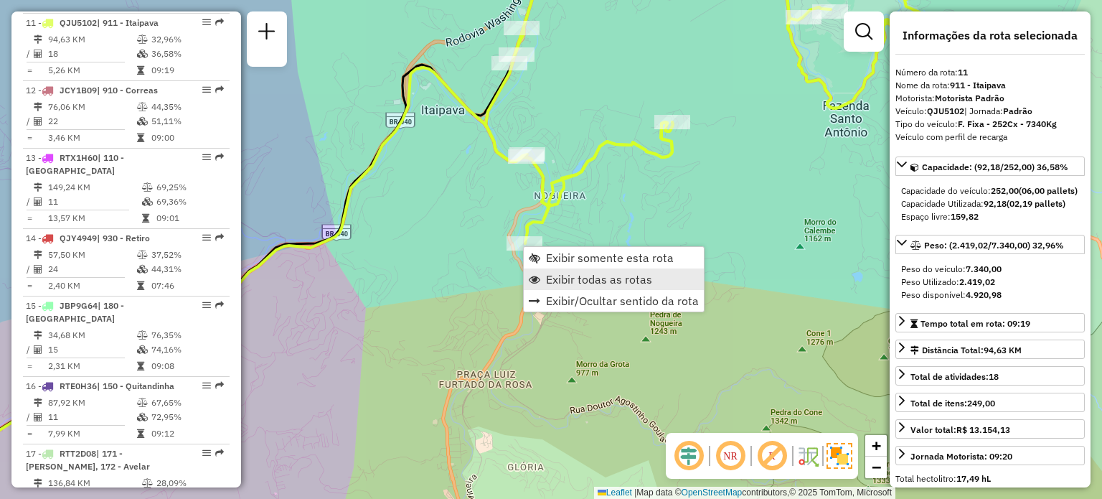
click at [557, 279] on span "Exibir todas as rotas" at bounding box center [599, 278] width 106 height 11
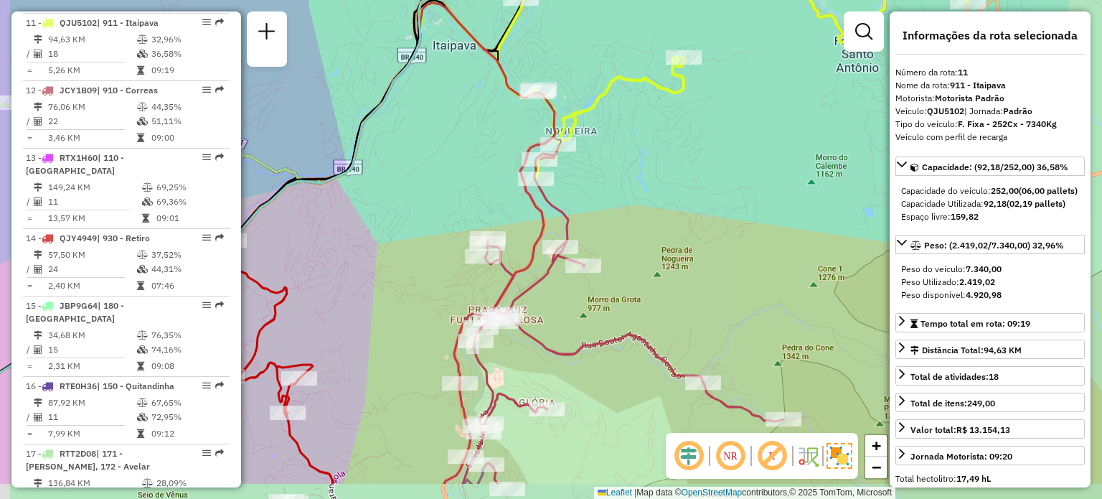
drag, startPoint x: 620, startPoint y: 306, endPoint x: 498, endPoint y: 289, distance: 123.2
click at [635, 229] on div "Janela de atendimento Grade de atendimento Capacidade Transportadoras Veículos …" at bounding box center [551, 249] width 1102 height 499
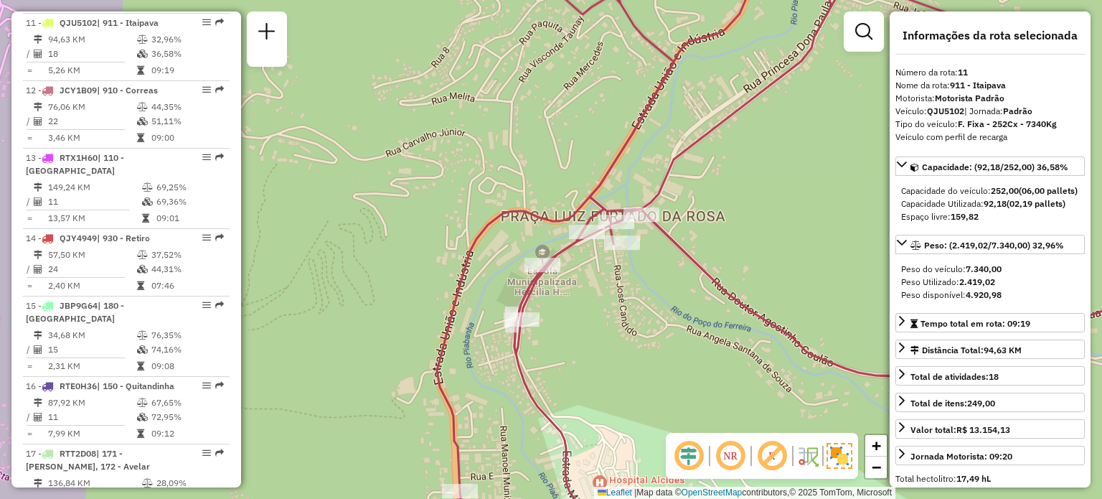
drag, startPoint x: 640, startPoint y: 339, endPoint x: 565, endPoint y: 222, distance: 138.8
click at [565, 223] on div "Janela de atendimento Grade de atendimento Capacidade Transportadoras Veículos …" at bounding box center [551, 249] width 1102 height 499
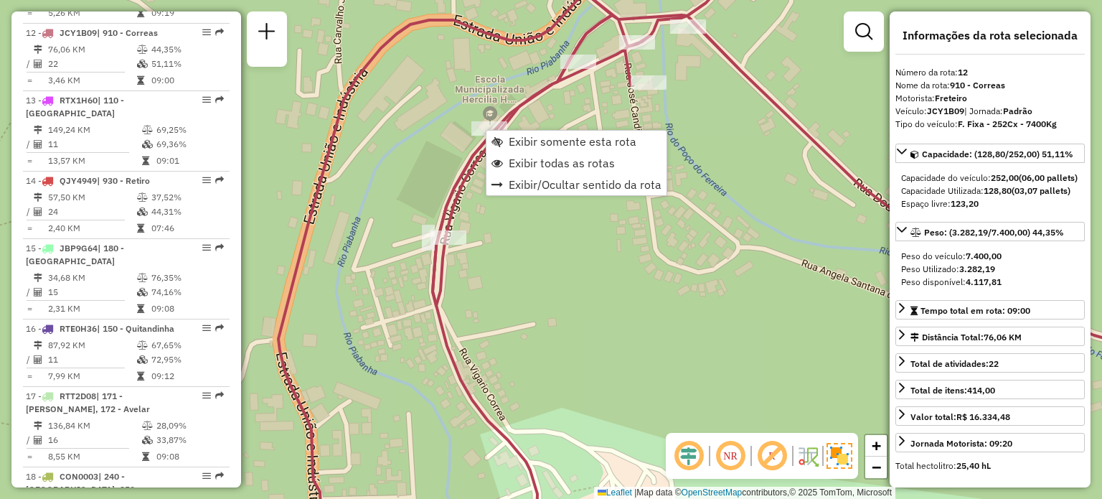
scroll to position [1488, 0]
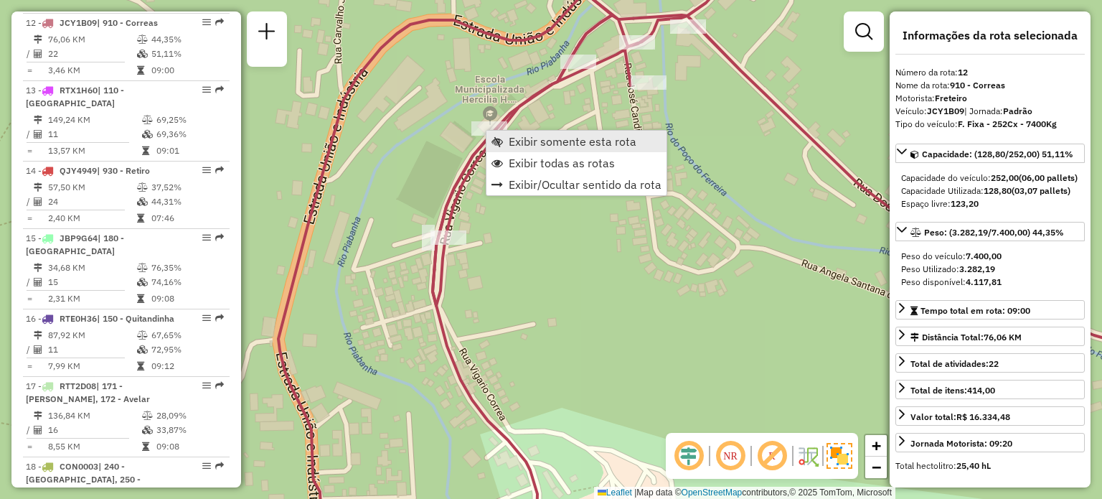
click at [506, 141] on link "Exibir somente esta rota" at bounding box center [577, 142] width 180 height 22
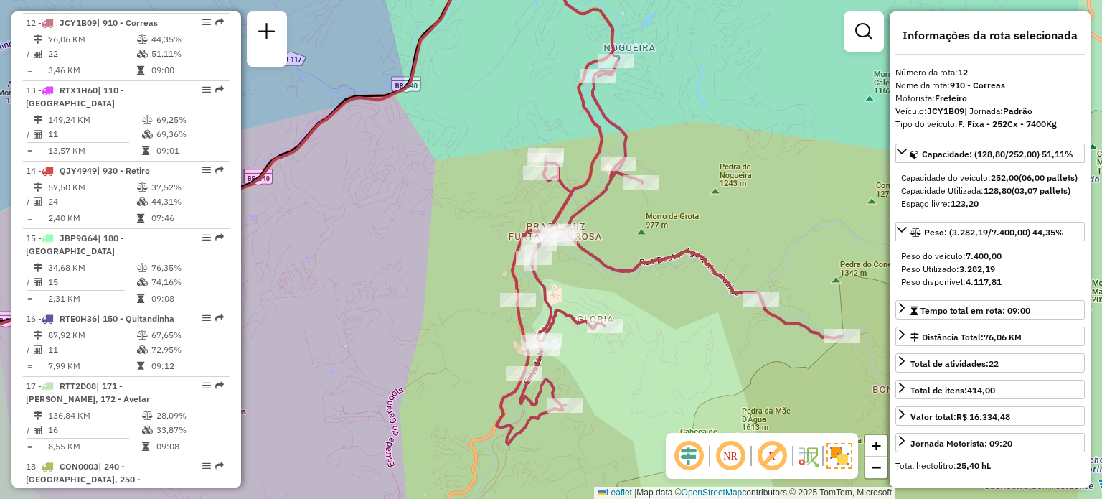
drag, startPoint x: 740, startPoint y: 276, endPoint x: 599, endPoint y: 305, distance: 143.7
click at [599, 305] on div "Janela de atendimento Grade de atendimento Capacidade Transportadoras Veículos …" at bounding box center [551, 249] width 1102 height 499
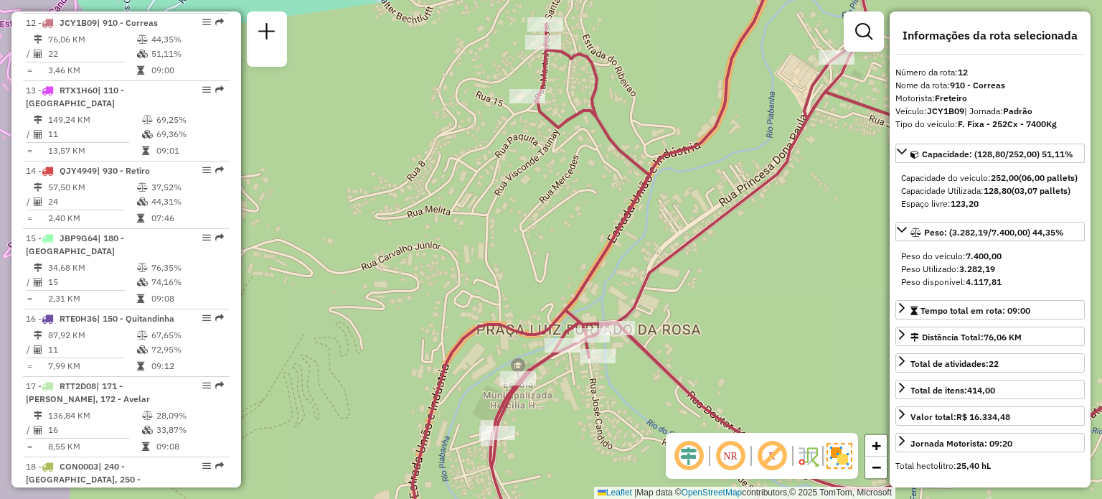
drag, startPoint x: 572, startPoint y: 222, endPoint x: 545, endPoint y: 250, distance: 38.6
click at [545, 250] on div "Janela de atendimento Grade de atendimento Capacidade Transportadoras Veículos …" at bounding box center [551, 249] width 1102 height 499
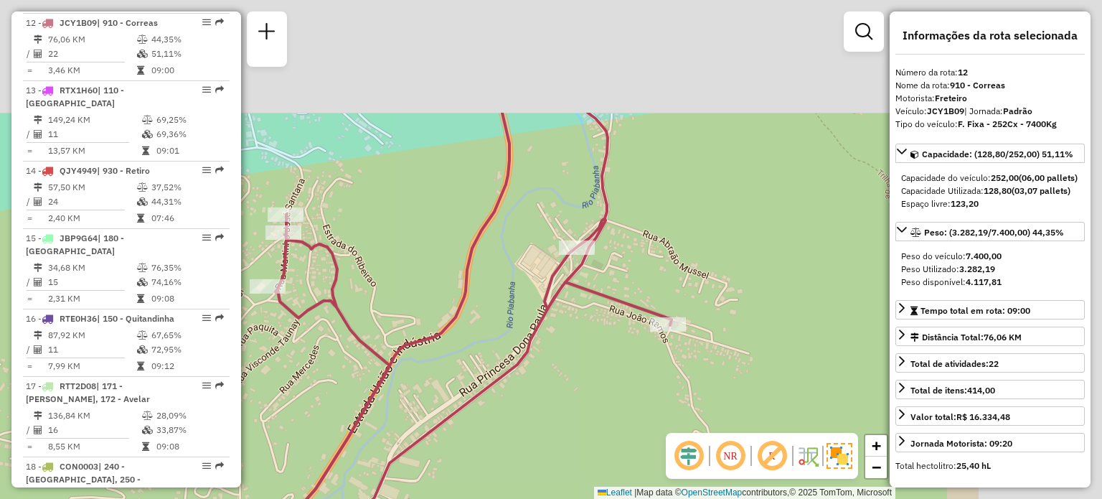
drag, startPoint x: 779, startPoint y: 252, endPoint x: 548, endPoint y: 323, distance: 241.8
click at [543, 395] on div "Janela de atendimento Grade de atendimento Capacidade Transportadoras Veículos …" at bounding box center [551, 249] width 1102 height 499
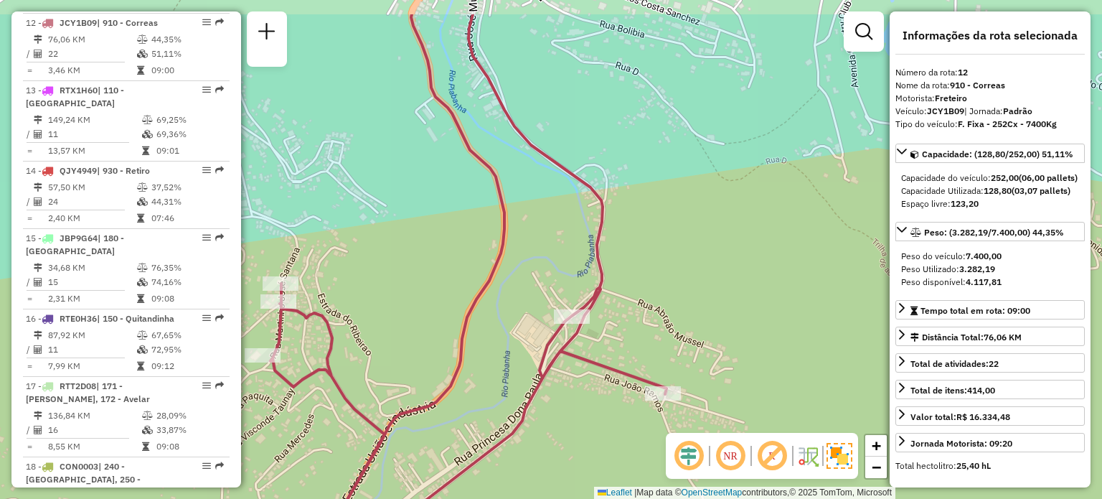
drag, startPoint x: 564, startPoint y: 128, endPoint x: 580, endPoint y: 196, distance: 70.0
click at [580, 196] on div "Janela de atendimento Grade de atendimento Capacidade Transportadoras Veículos …" at bounding box center [551, 249] width 1102 height 499
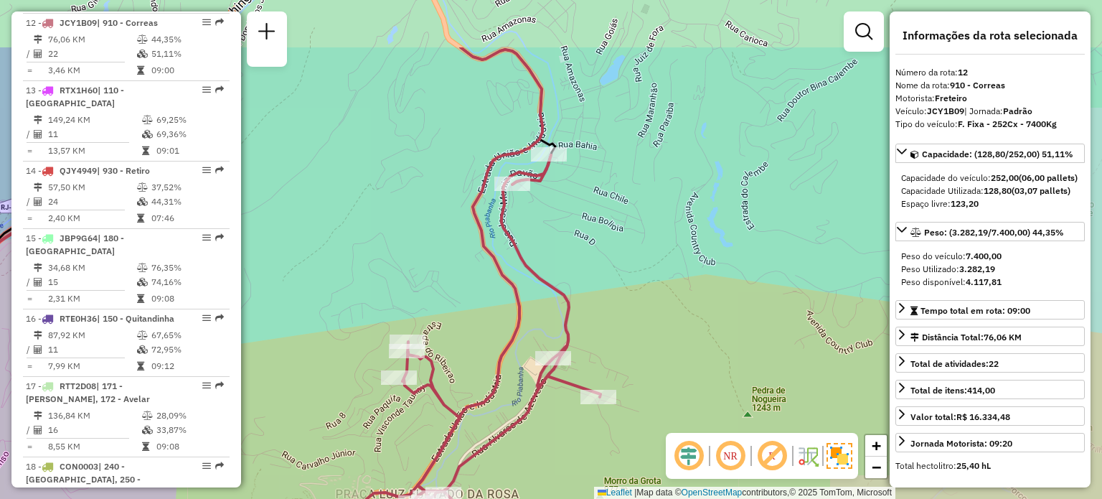
drag, startPoint x: 575, startPoint y: 224, endPoint x: 567, endPoint y: 240, distance: 18.3
click at [567, 240] on div "Janela de atendimento Grade de atendimento Capacidade Transportadoras Veículos …" at bounding box center [551, 249] width 1102 height 499
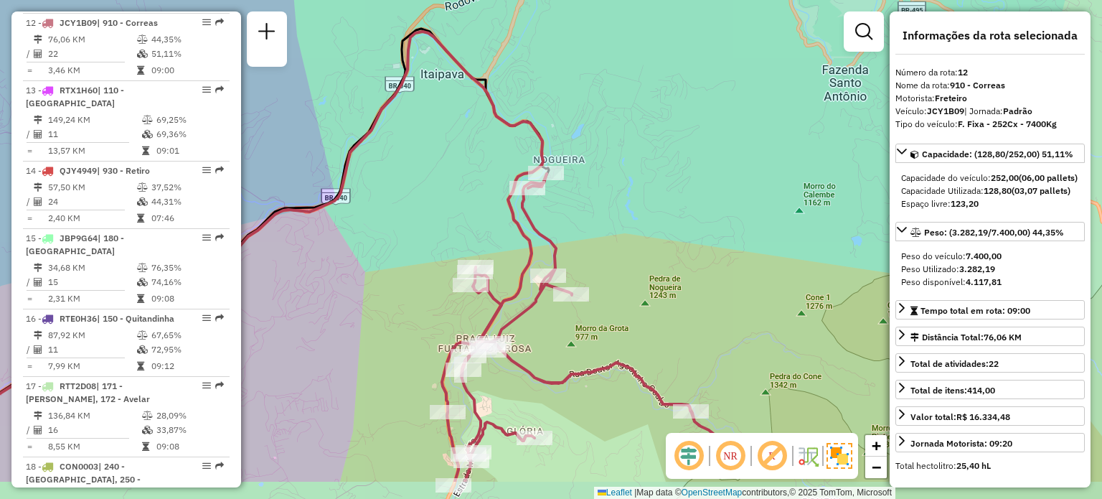
drag, startPoint x: 554, startPoint y: 287, endPoint x: 595, endPoint y: 196, distance: 99.9
click at [595, 198] on div "Janela de atendimento Grade de atendimento Capacidade Transportadoras Veículos …" at bounding box center [551, 249] width 1102 height 499
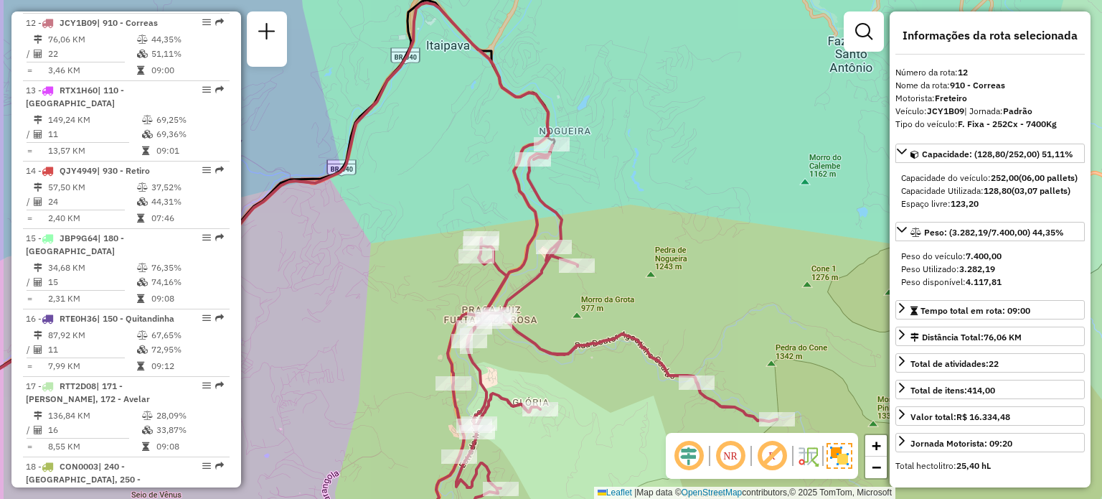
drag, startPoint x: 599, startPoint y: 280, endPoint x: 654, endPoint y: 144, distance: 147.1
click at [654, 146] on div "Rota 12 - Placa JCY1B09 08602454 - MERCEARIA BELO GRAO Janela de atendimento Gr…" at bounding box center [551, 249] width 1102 height 499
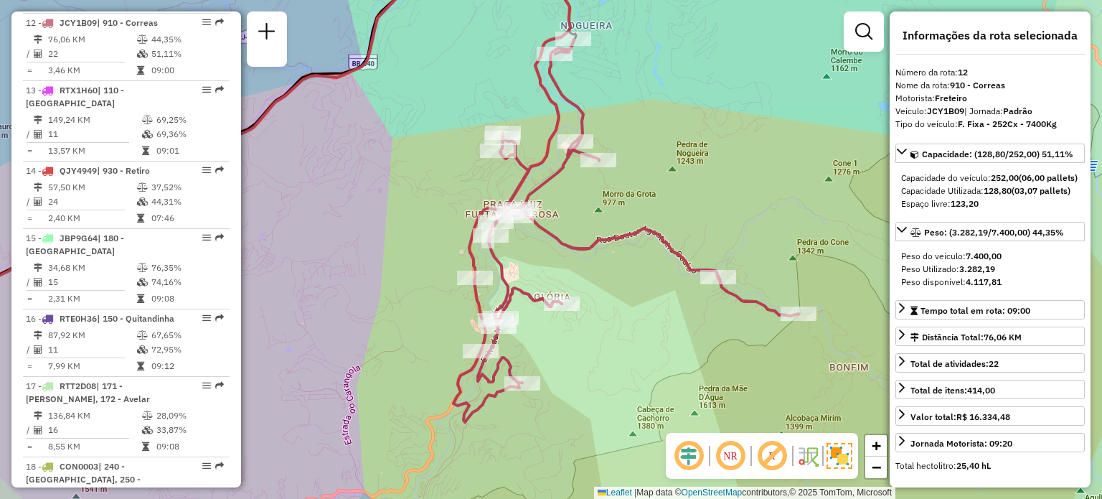
drag, startPoint x: 670, startPoint y: 258, endPoint x: 628, endPoint y: 292, distance: 54.0
click at [628, 292] on div "Janela de atendimento Grade de atendimento Capacidade Transportadoras Veículos …" at bounding box center [551, 249] width 1102 height 499
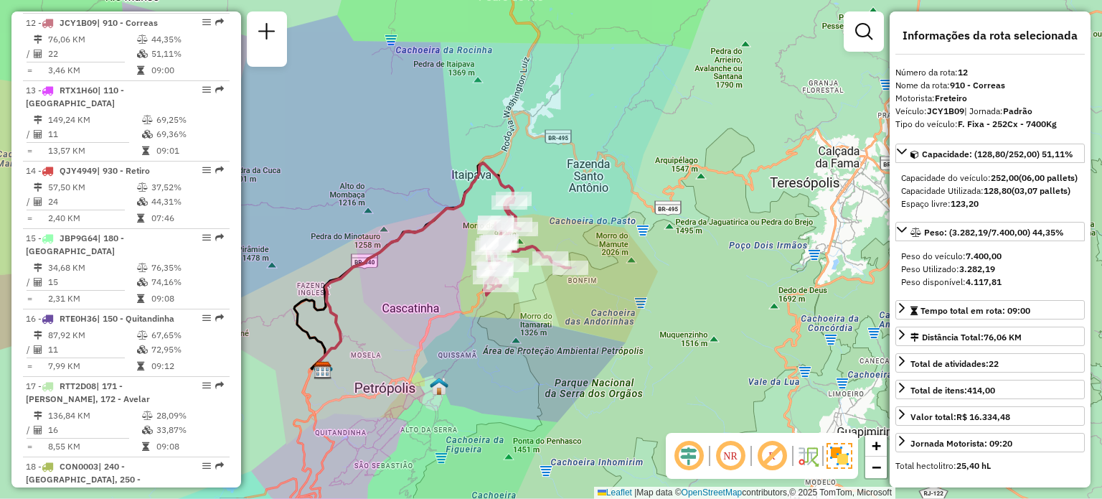
click at [483, 278] on div at bounding box center [501, 285] width 36 height 14
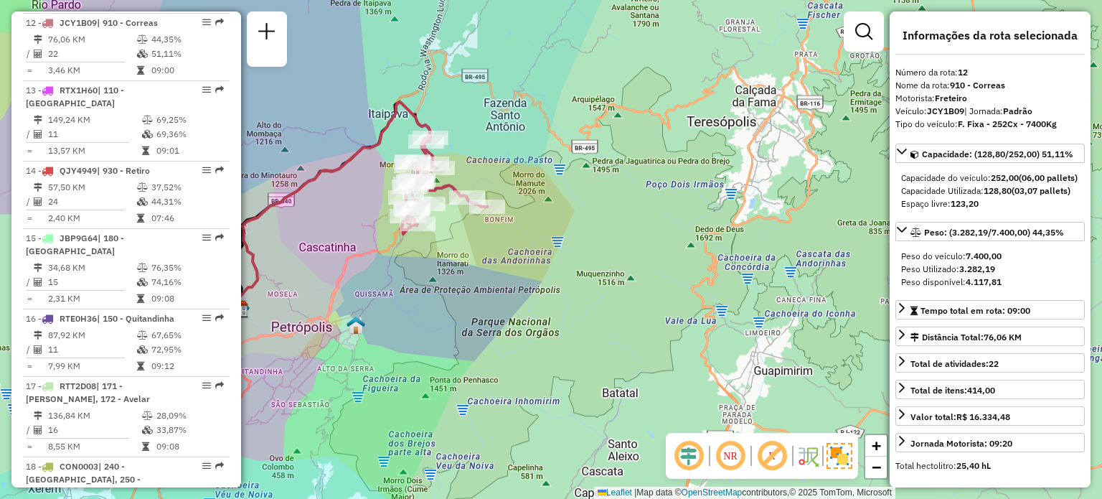
drag, startPoint x: 417, startPoint y: 262, endPoint x: 370, endPoint y: 230, distance: 57.3
click at [370, 230] on div "Janela de atendimento Grade de atendimento Capacidade Transportadoras Veículos …" at bounding box center [551, 249] width 1102 height 499
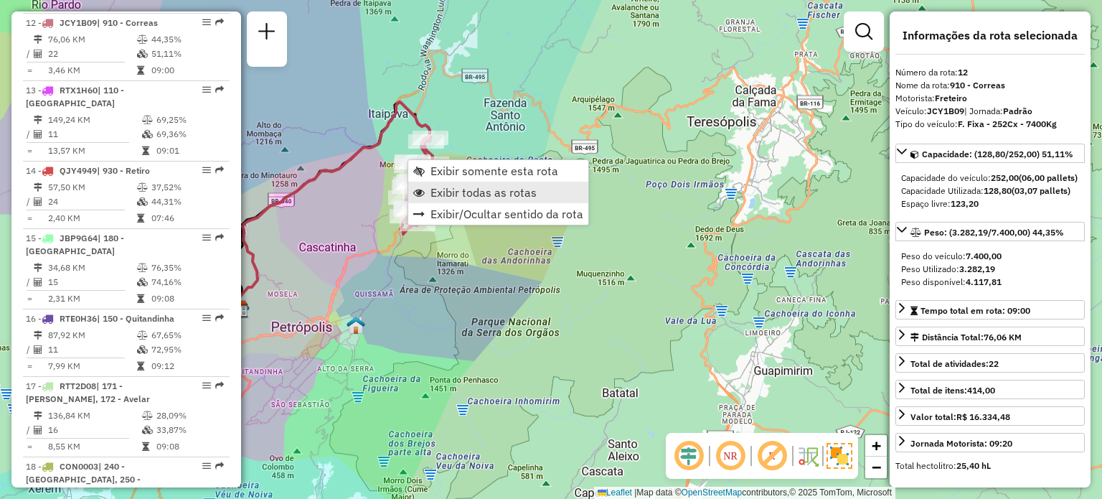
click at [464, 190] on span "Exibir todas as rotas" at bounding box center [484, 192] width 106 height 11
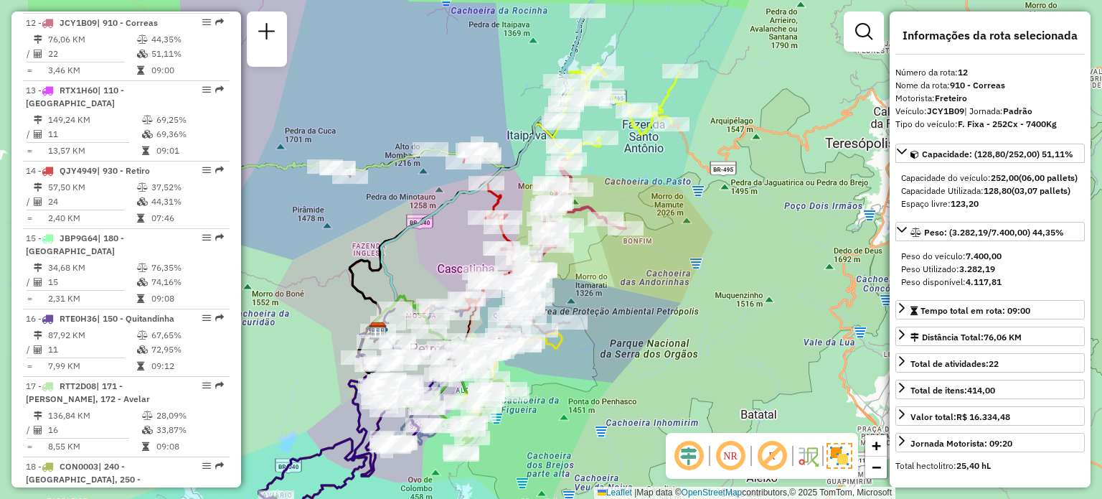
drag, startPoint x: 487, startPoint y: 257, endPoint x: 626, endPoint y: 278, distance: 140.2
click at [626, 278] on div "Janela de atendimento Grade de atendimento Capacidade Transportadoras Veículos …" at bounding box center [551, 249] width 1102 height 499
